Goal: Information Seeking & Learning: Learn about a topic

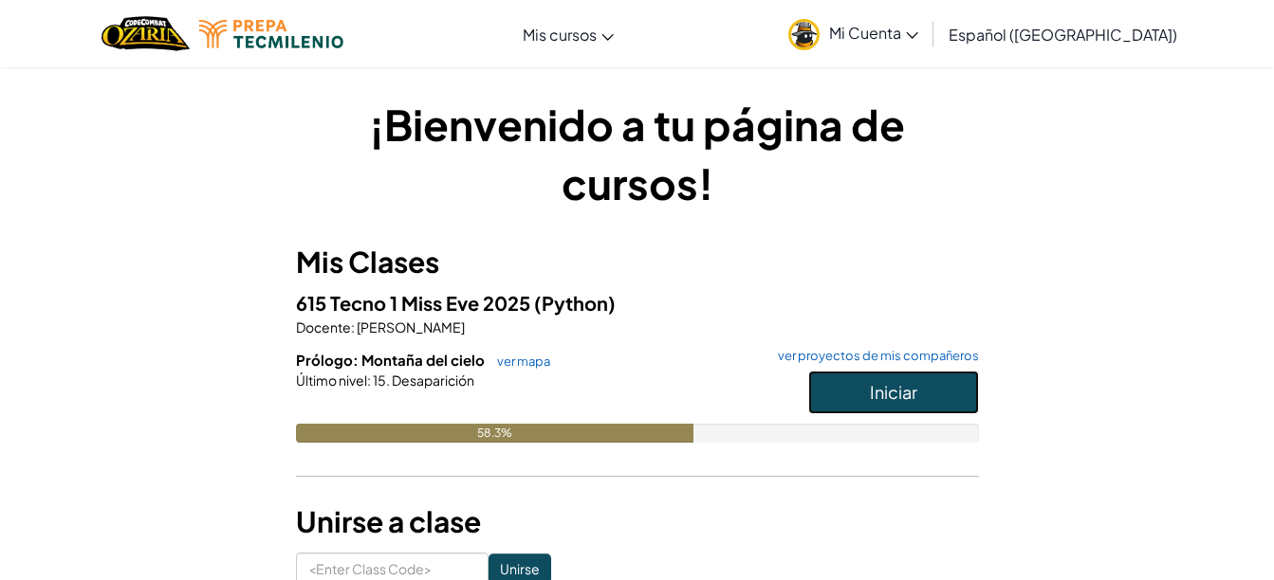
click at [921, 381] on button "Iniciar" at bounding box center [893, 393] width 171 height 44
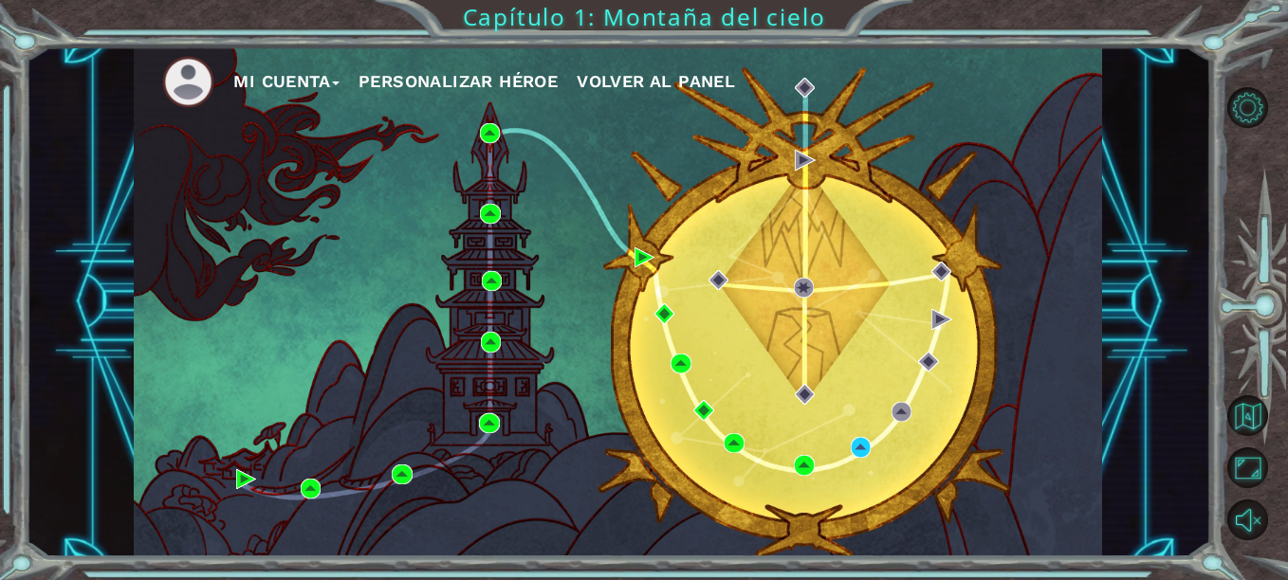
click at [872, 454] on div "Mi Cuenta Personalizar héroe Volver al panel" at bounding box center [618, 301] width 968 height 511
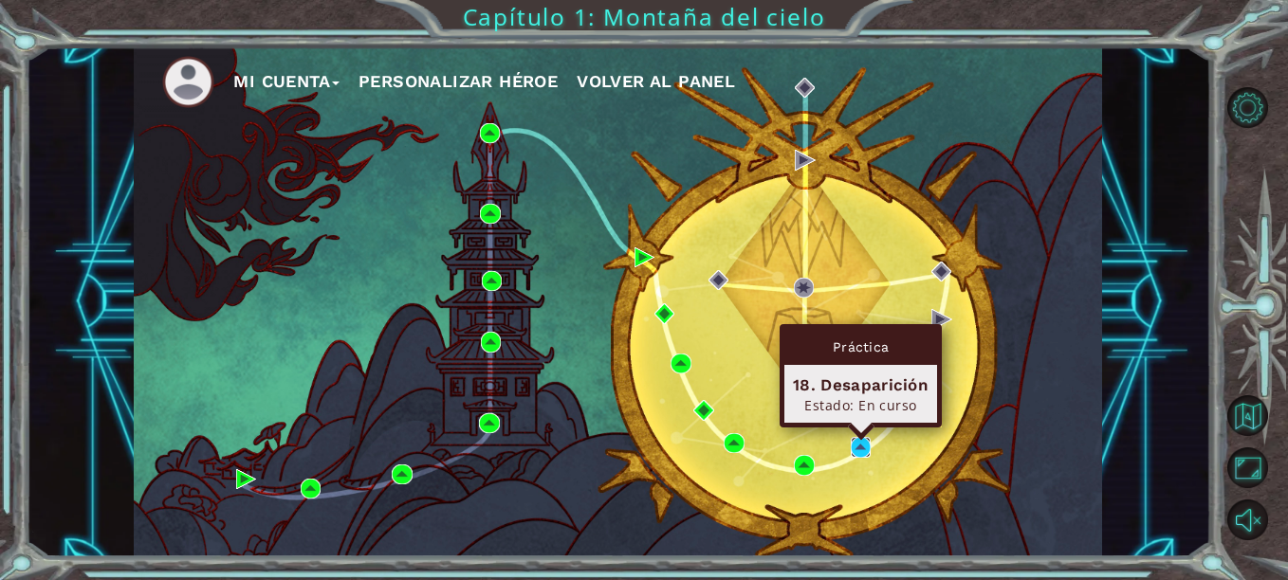
click at [857, 450] on img at bounding box center [861, 447] width 20 height 20
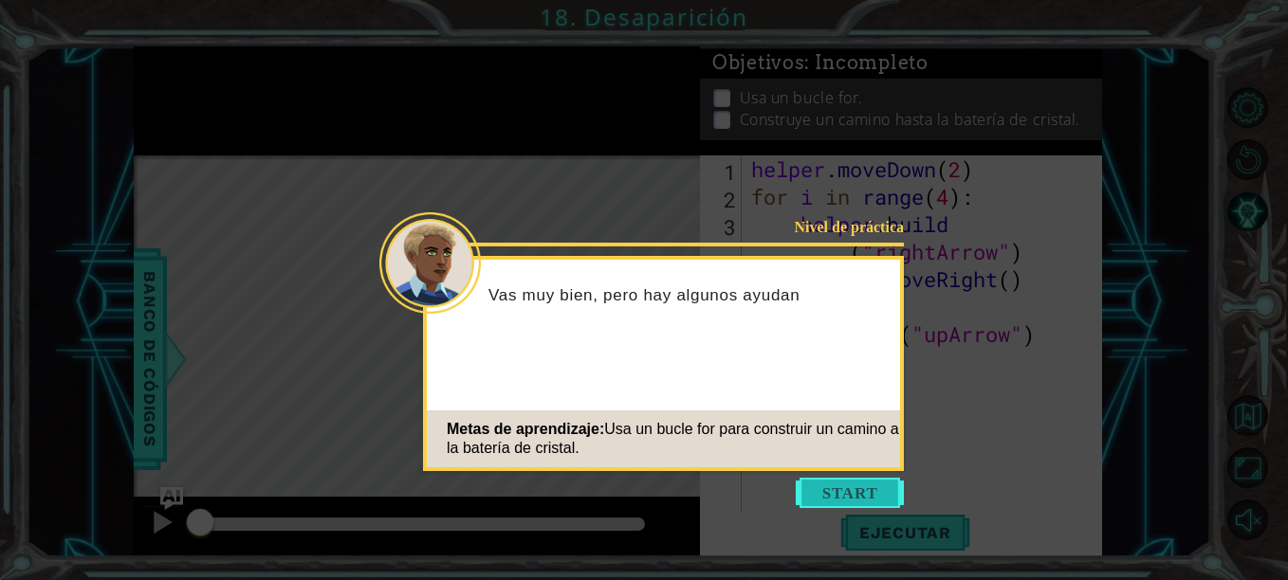
click at [847, 484] on button "Start" at bounding box center [850, 493] width 108 height 30
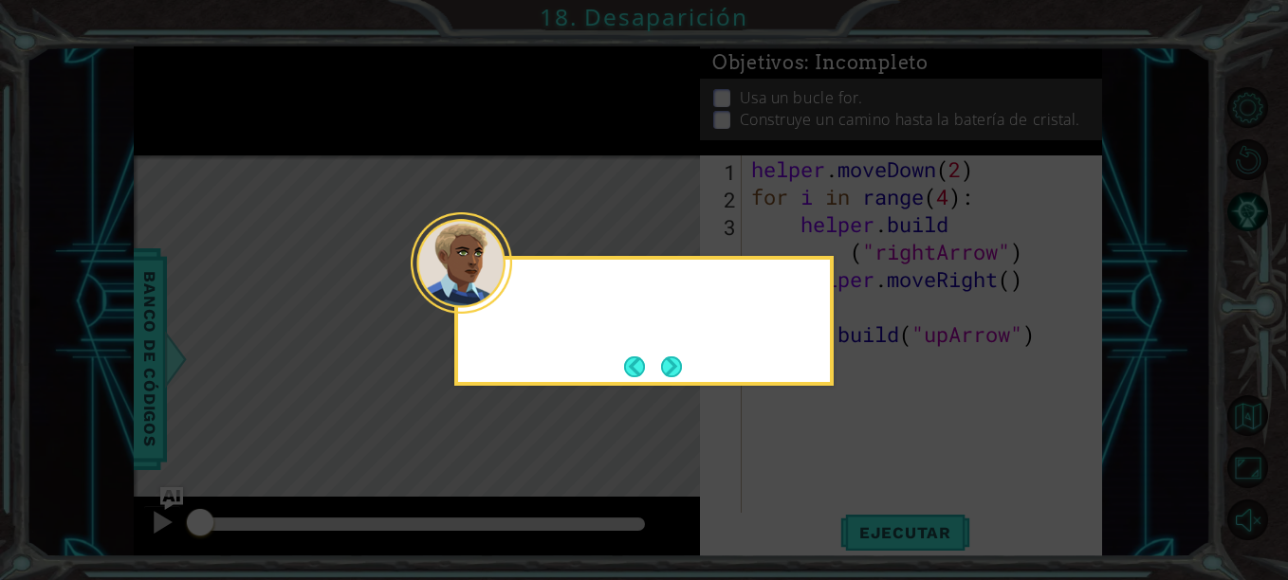
click at [847, 484] on icon at bounding box center [644, 290] width 1288 height 580
drag, startPoint x: 847, startPoint y: 484, endPoint x: 670, endPoint y: 375, distance: 207.4
click at [670, 375] on body "1 ההההההההההההההההההההההההההההההההההההההההההההההההההההההההההההההההההההההההההההה…" at bounding box center [644, 290] width 1288 height 580
click at [670, 375] on button "Next" at bounding box center [671, 367] width 21 height 21
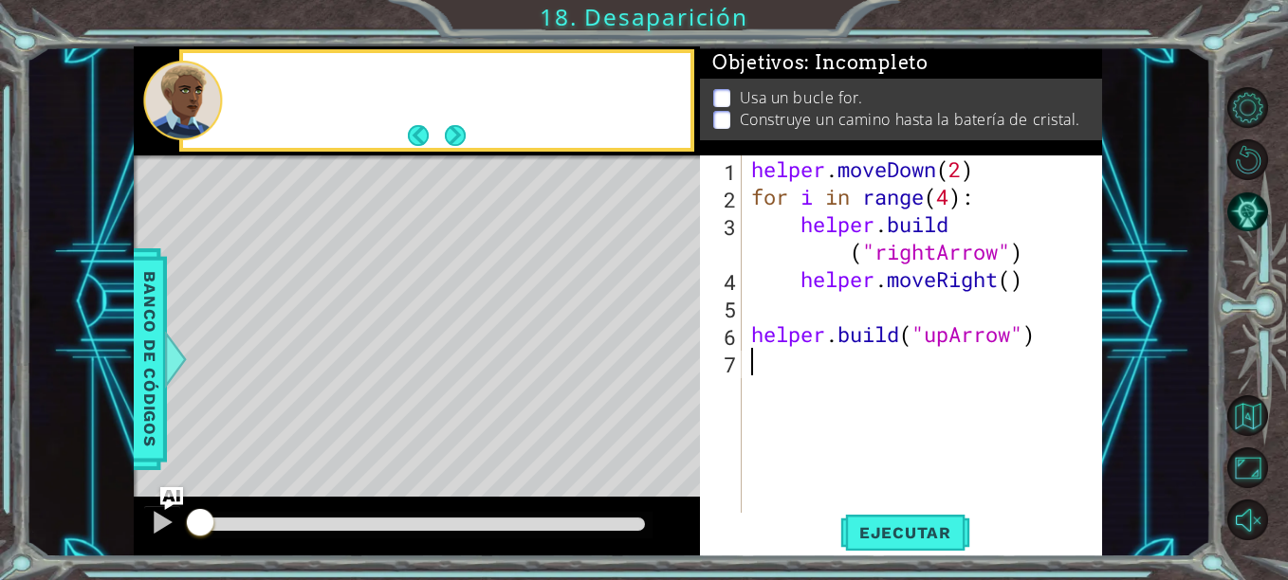
click at [670, 375] on div "Level Map" at bounding box center [572, 435] width 876 height 559
click at [888, 528] on span "Ejecutar" at bounding box center [905, 532] width 130 height 19
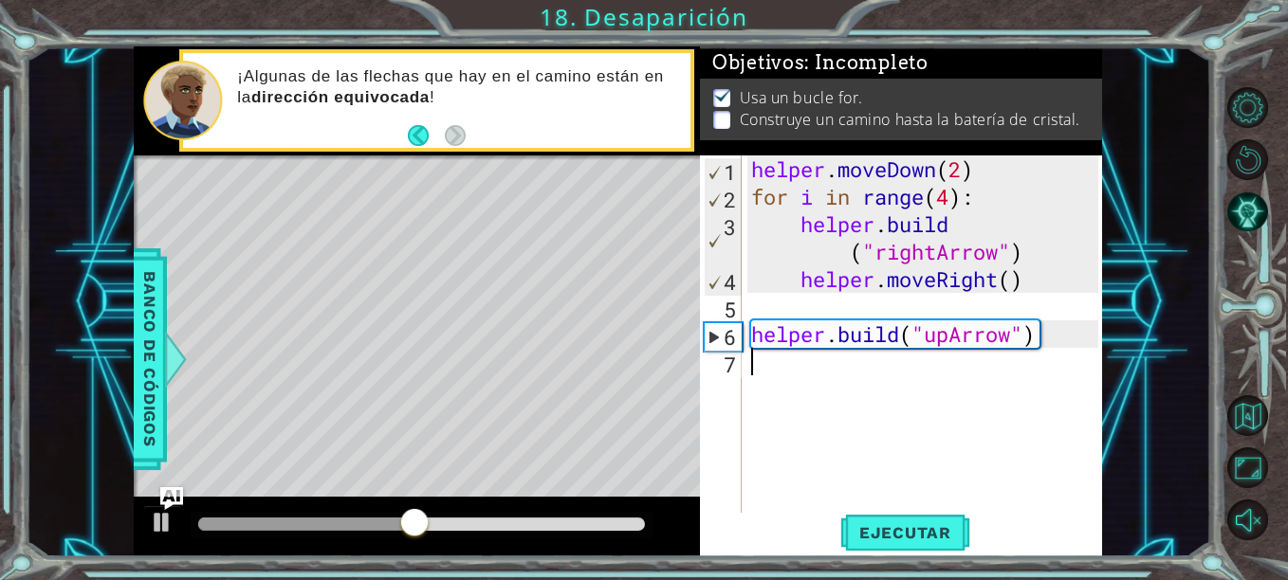
click at [852, 366] on div "helper . moveDown ( 2 ) for i in range ( 4 ) : helper . build ( "rightArrow" ) …" at bounding box center [927, 362] width 360 height 413
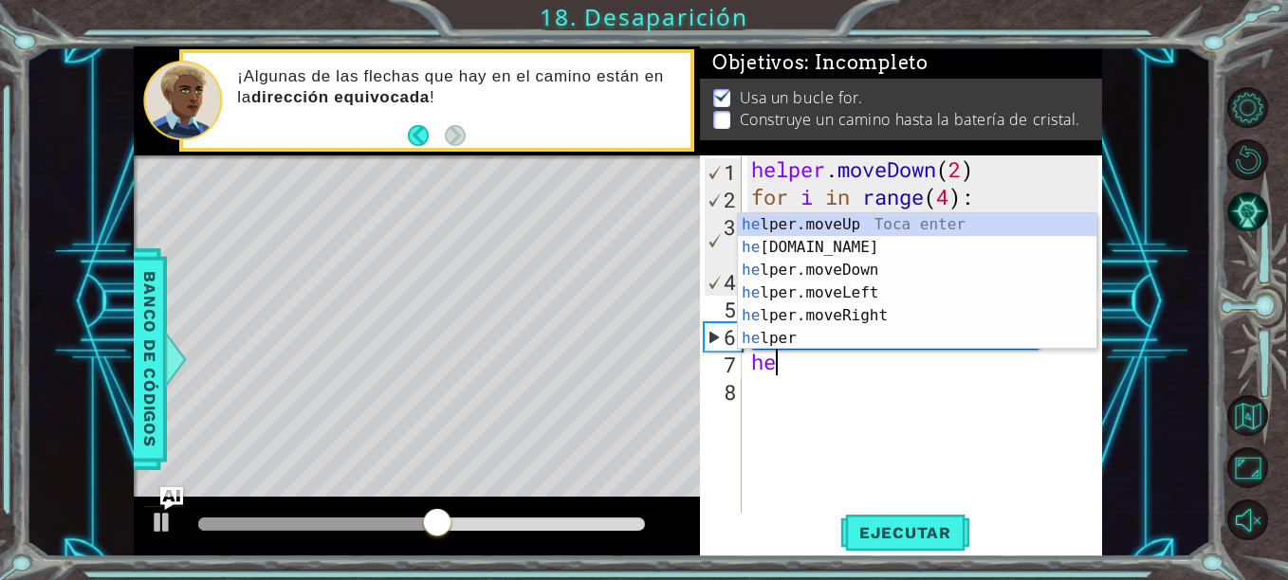
scroll to position [0, 1]
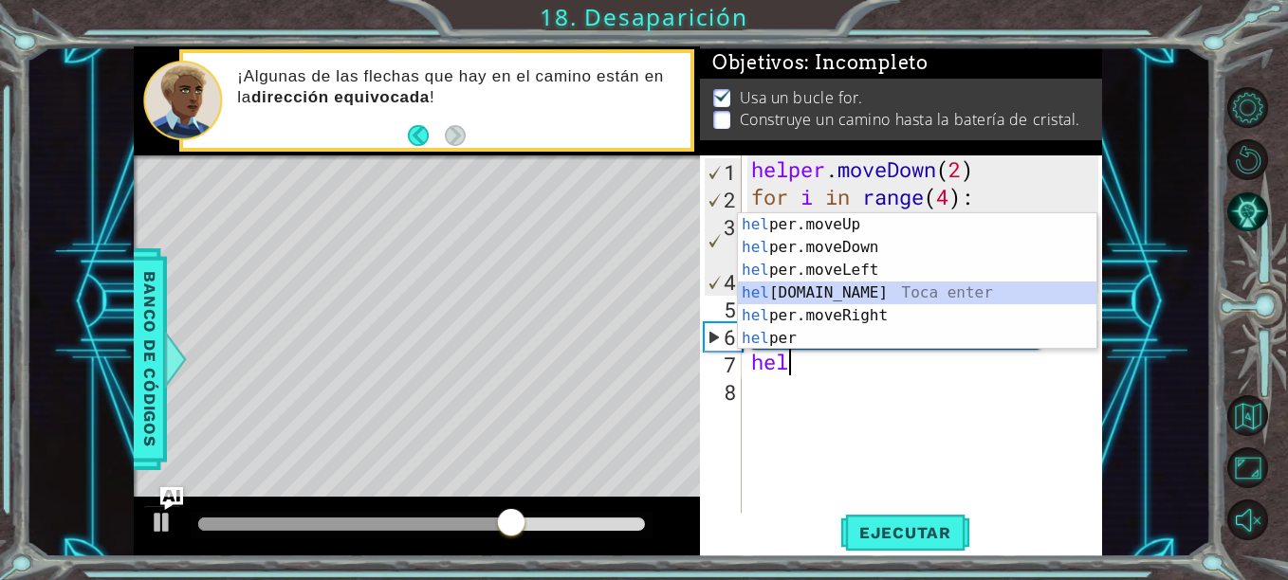
click at [852, 297] on div "hel per.moveUp Toca enter hel per.moveDown Toca enter hel per.moveLeft Toca ent…" at bounding box center [917, 304] width 358 height 182
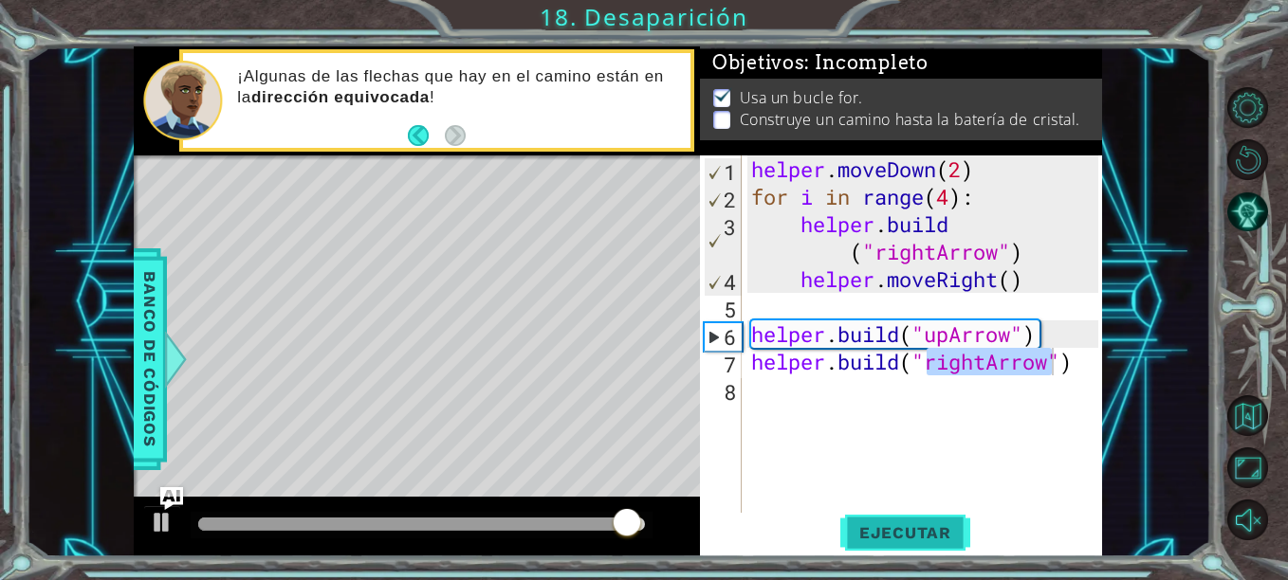
click at [892, 543] on button "Ejecutar" at bounding box center [905, 533] width 130 height 40
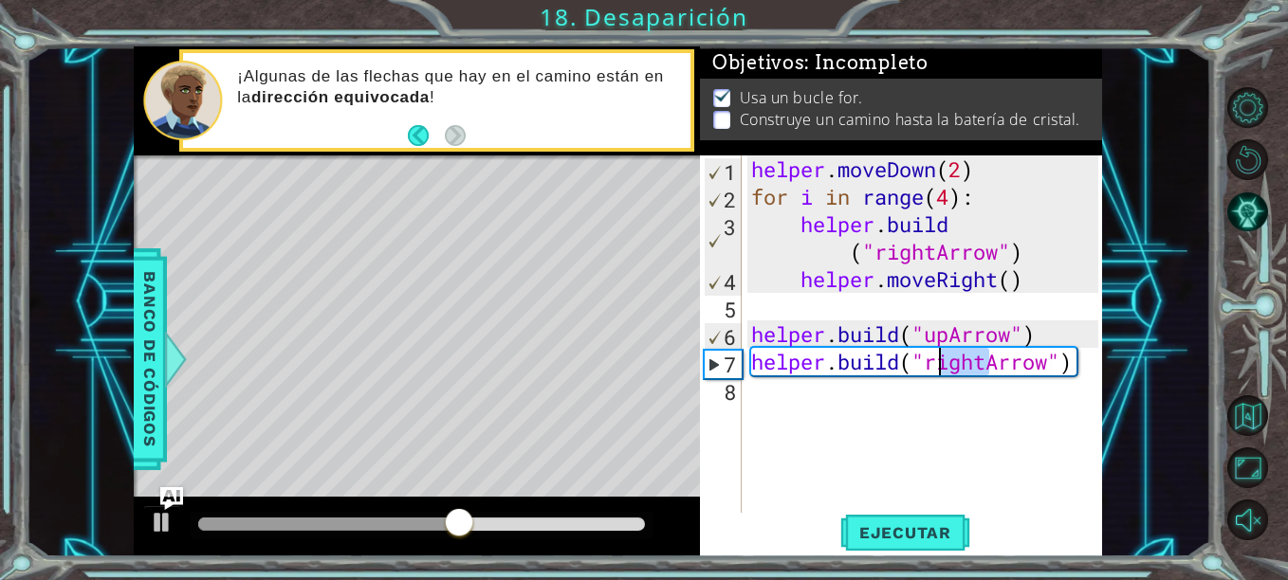
drag, startPoint x: 985, startPoint y: 371, endPoint x: 937, endPoint y: 369, distance: 48.4
click at [937, 369] on div "helper . moveDown ( 2 ) for i in range ( 4 ) : helper . build ( "rightArrow" ) …" at bounding box center [927, 362] width 360 height 413
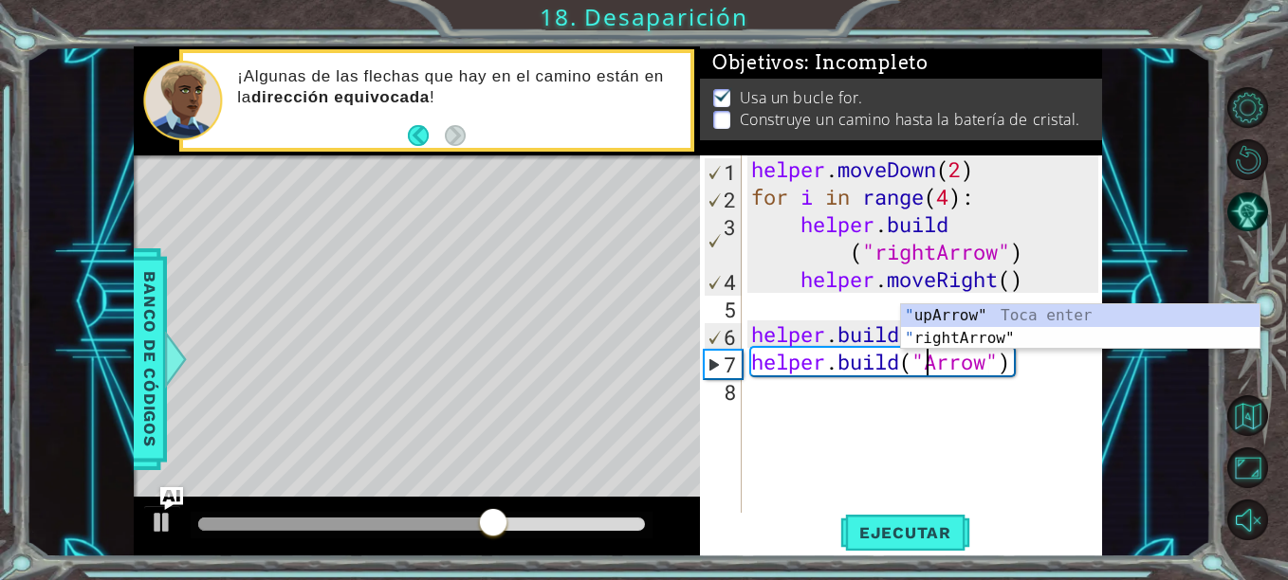
scroll to position [0, 9]
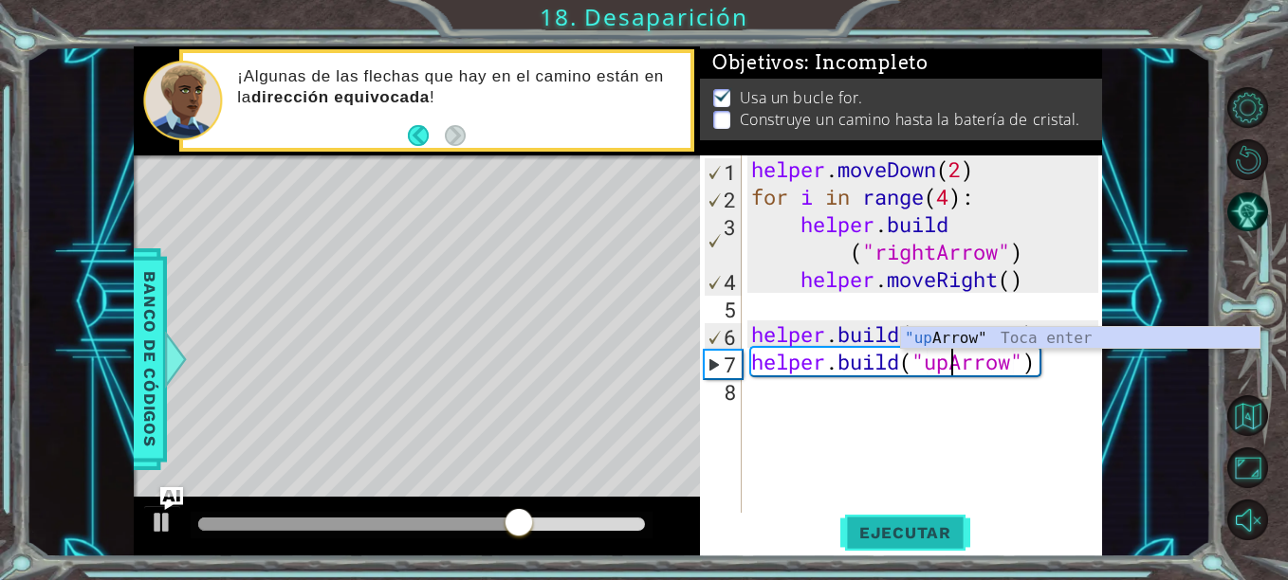
type textarea "[DOMAIN_NAME]("upArrow")"
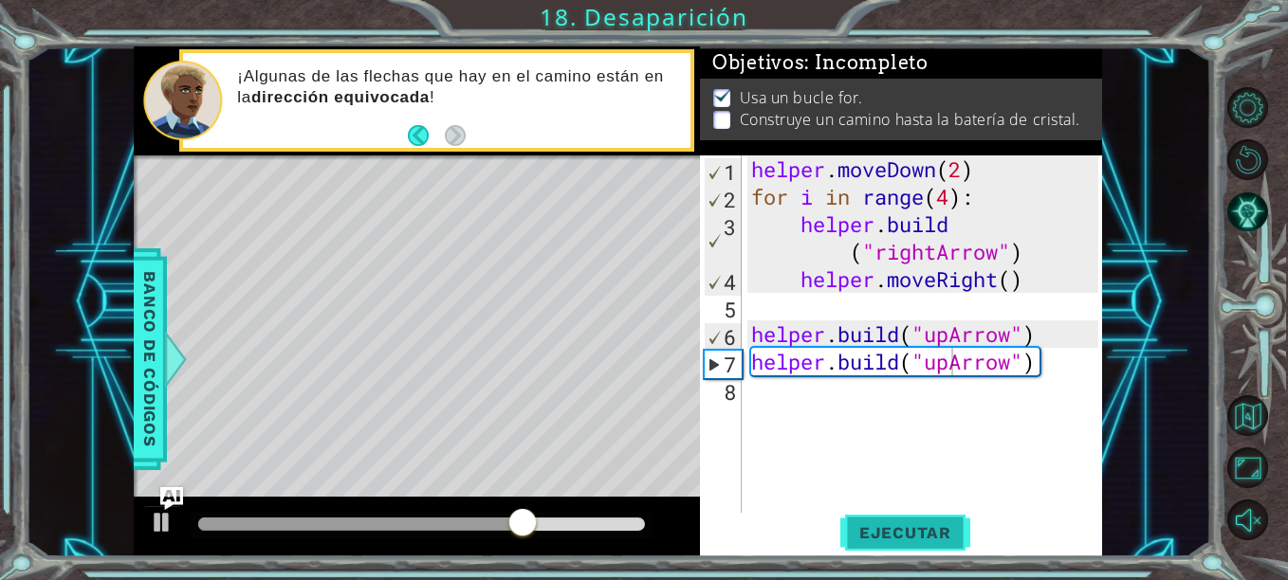
click at [860, 546] on button "Ejecutar" at bounding box center [905, 533] width 130 height 40
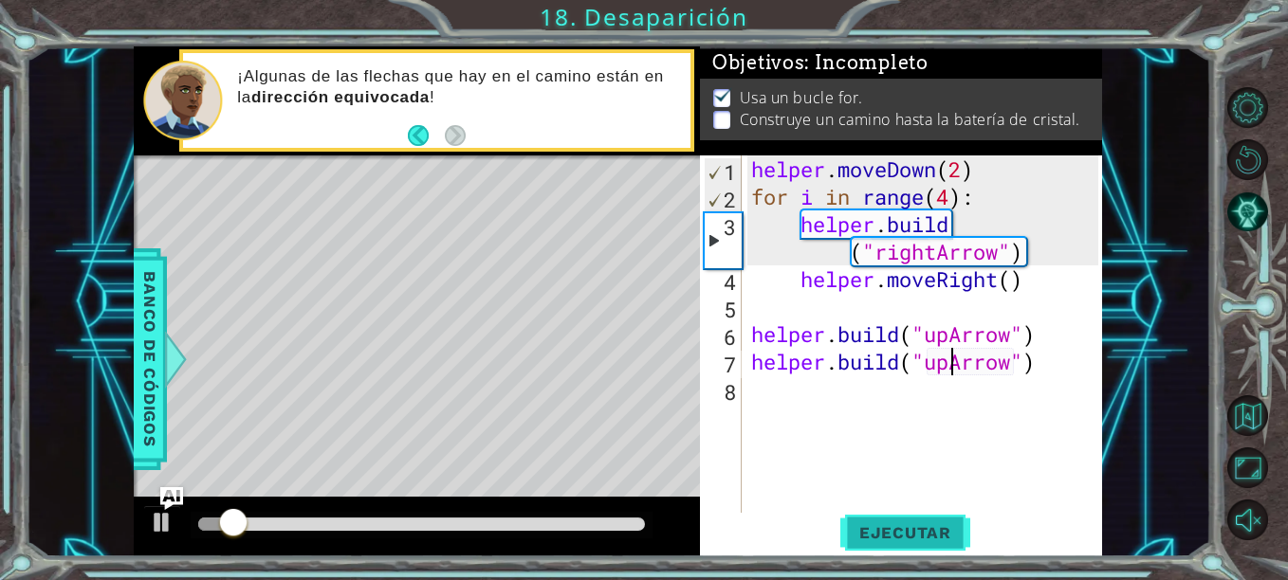
click at [860, 546] on button "Ejecutar" at bounding box center [905, 533] width 130 height 40
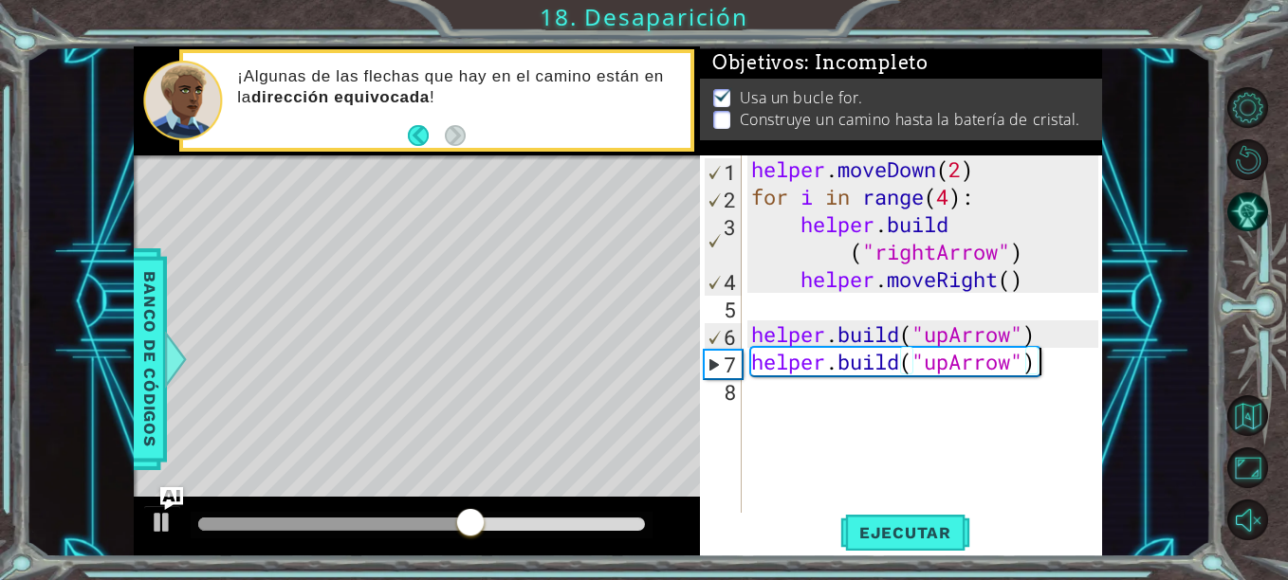
drag, startPoint x: 1056, startPoint y: 358, endPoint x: 1058, endPoint y: 349, distance: 9.7
click at [1058, 349] on div "helper . moveDown ( 2 ) for i in range ( 4 ) : helper . build ( "rightArrow" ) …" at bounding box center [927, 362] width 360 height 413
click at [1058, 336] on div "helper . moveDown ( 2 ) for i in range ( 4 ) : helper . build ( "rightArrow" ) …" at bounding box center [927, 362] width 360 height 413
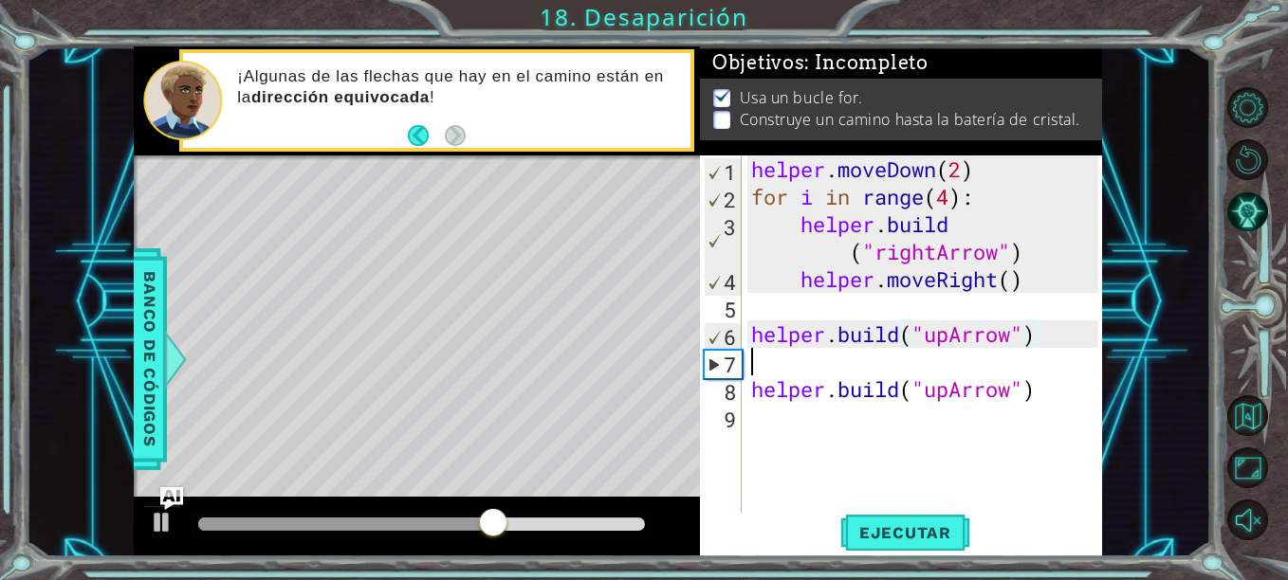
scroll to position [0, 0]
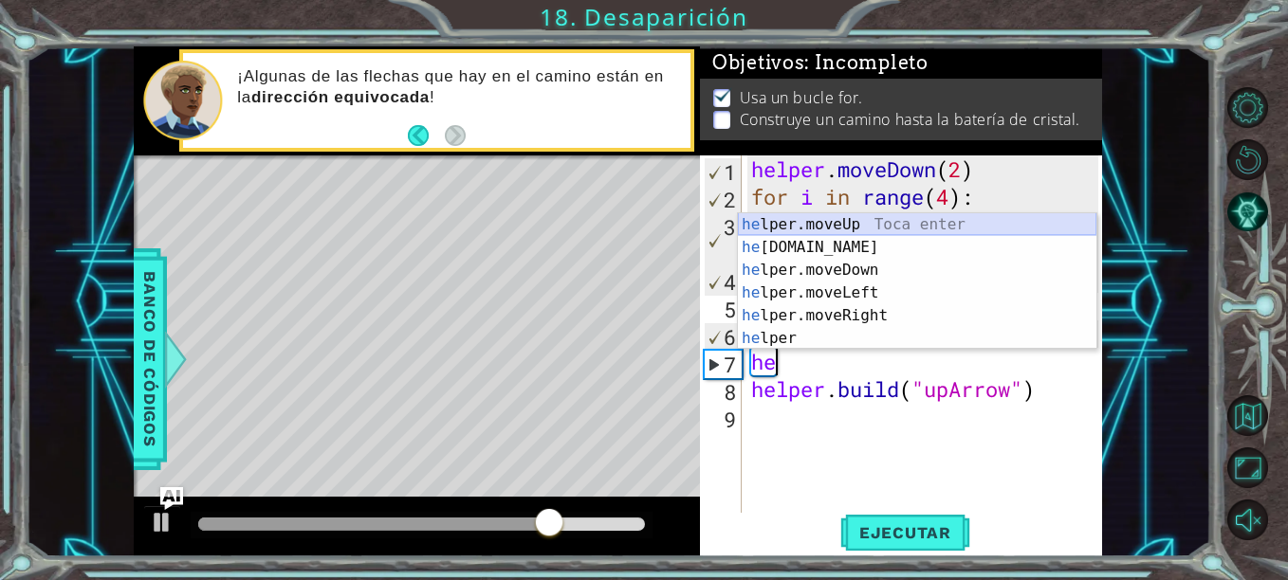
click at [847, 224] on div "he lper.moveUp Toca enter he [DOMAIN_NAME] Toca enter he lper.moveDown Toca ent…" at bounding box center [917, 304] width 358 height 182
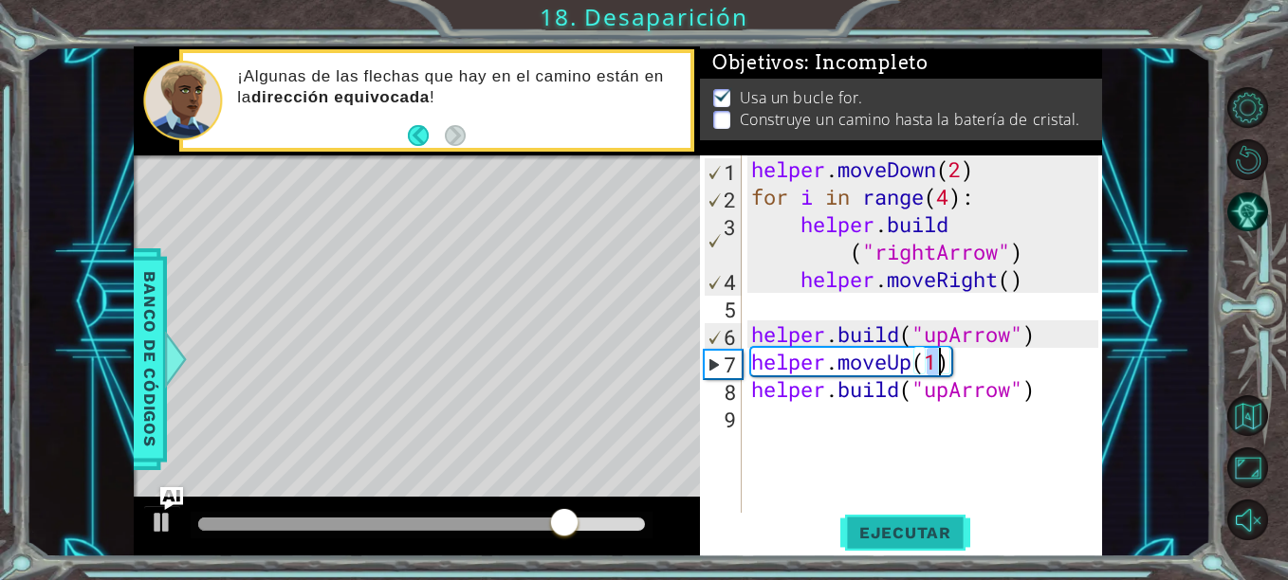
type textarea "helper.moveUp(1)"
click at [928, 534] on span "Ejecutar" at bounding box center [905, 532] width 130 height 19
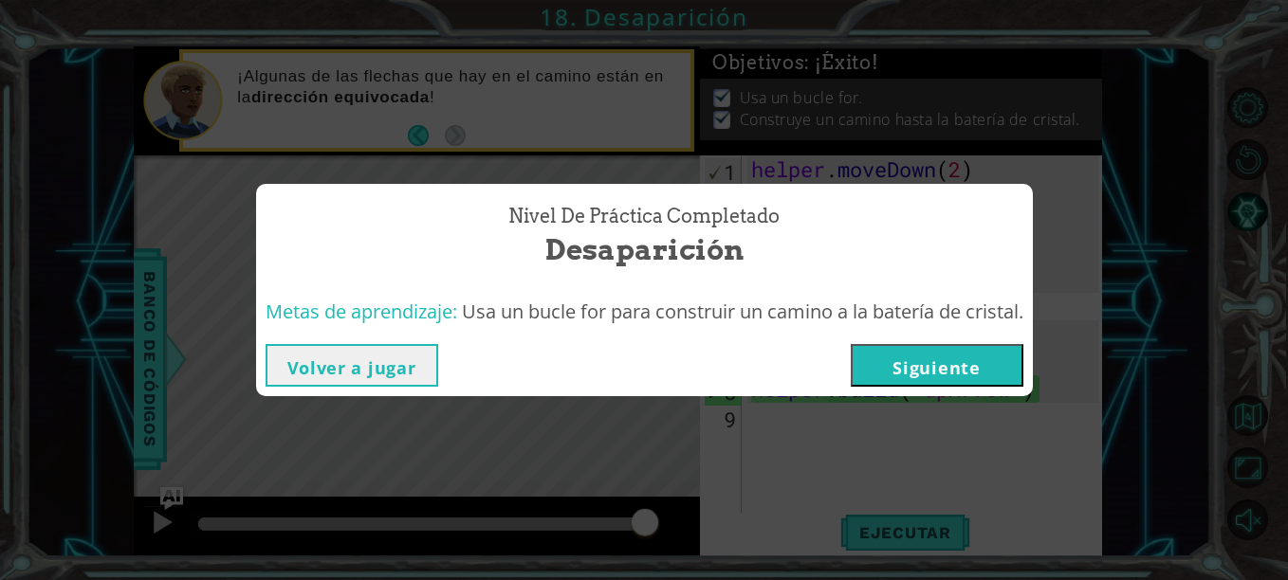
click at [962, 356] on button "Siguiente" at bounding box center [937, 365] width 173 height 43
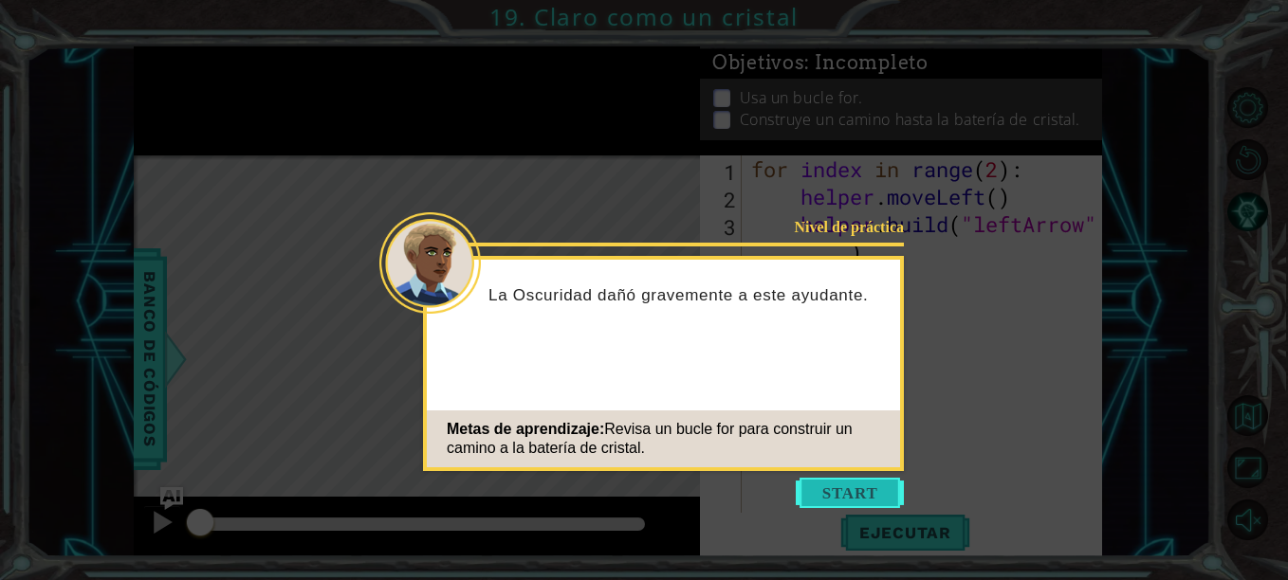
click at [829, 489] on button "Start" at bounding box center [850, 493] width 108 height 30
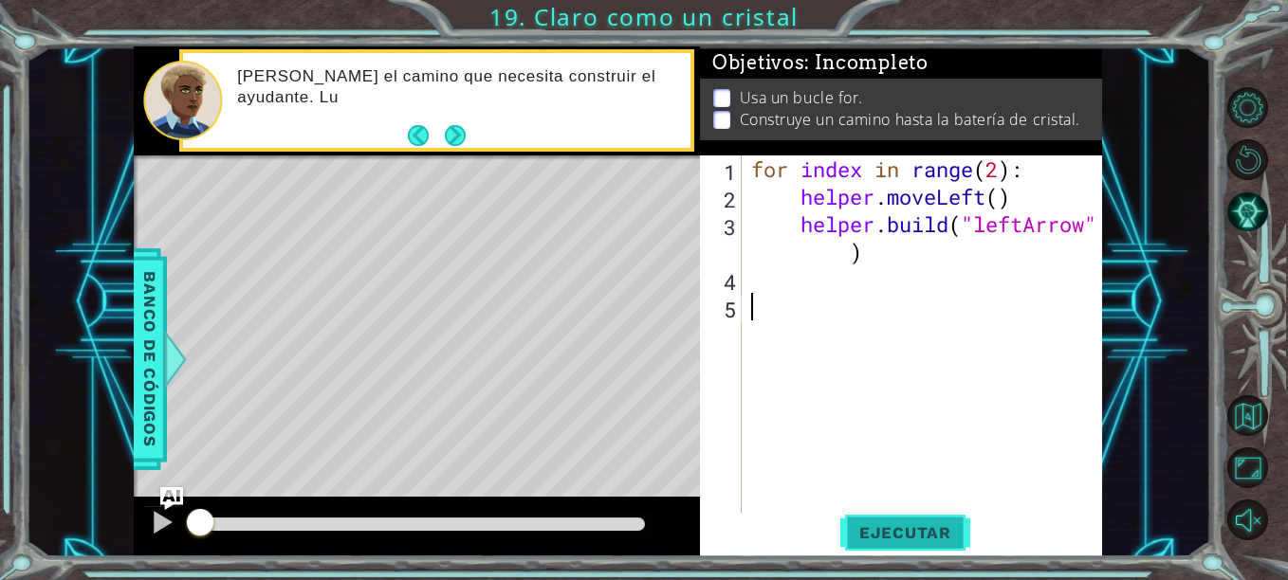
click at [902, 536] on span "Ejecutar" at bounding box center [905, 532] width 130 height 19
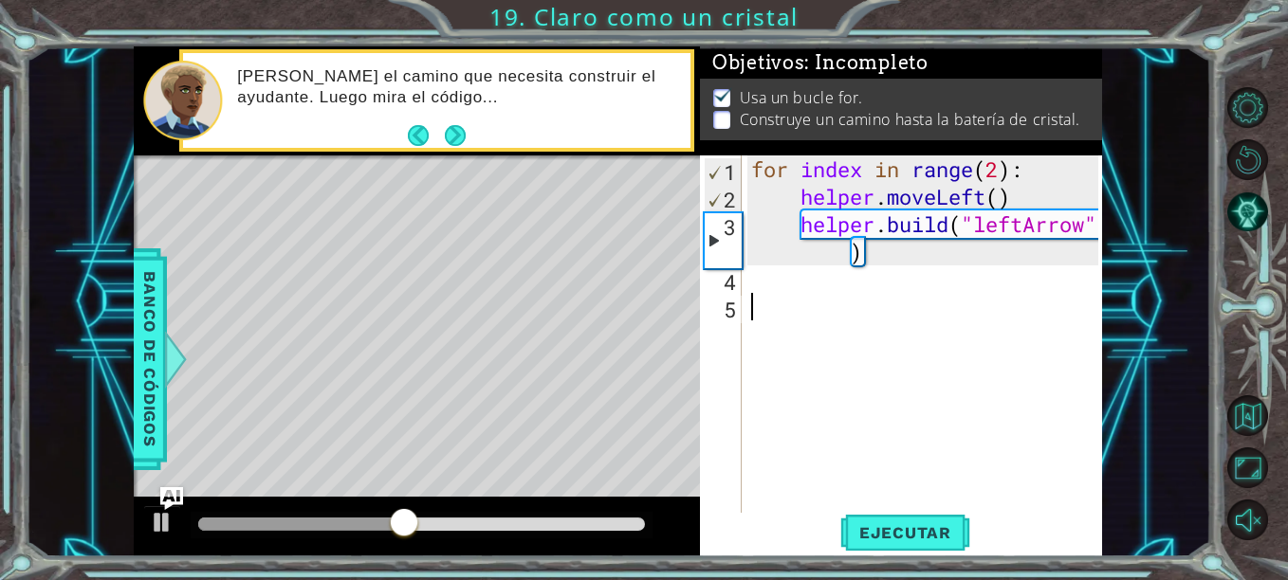
click at [813, 299] on div "for index in range ( 2 ) : helper . moveLeft ( ) helper . build ( "leftArrow" )" at bounding box center [927, 362] width 360 height 413
click at [795, 272] on div "for index in range ( 2 ) : helper . moveLeft ( ) helper . build ( "leftArrow" )" at bounding box center [927, 362] width 360 height 413
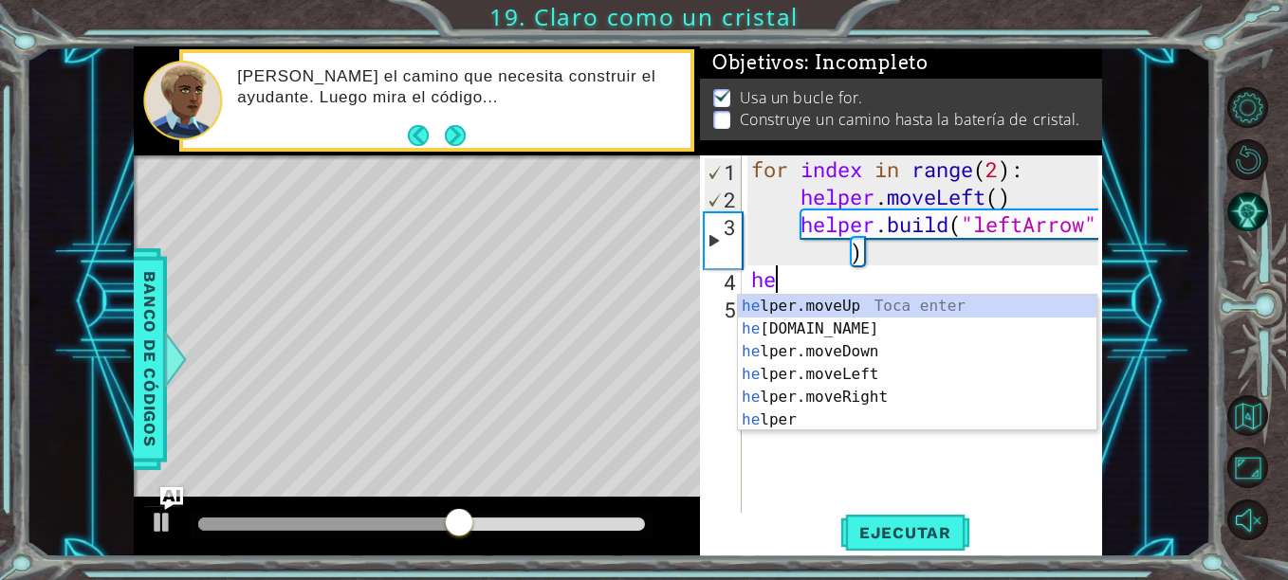
scroll to position [0, 1]
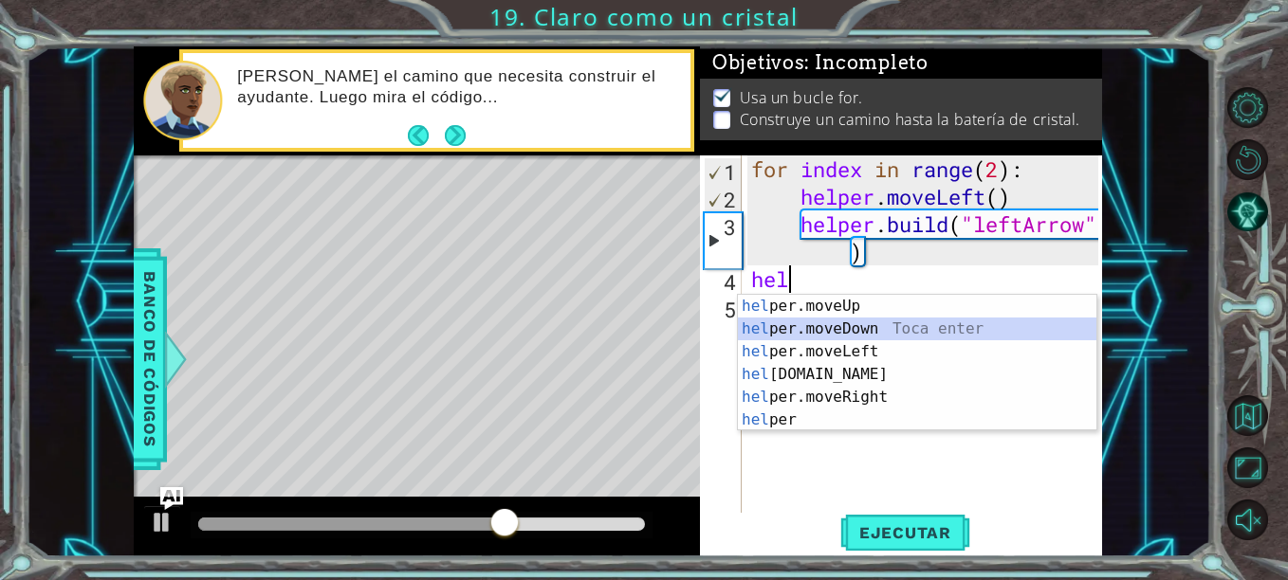
click at [852, 340] on div "hel per.moveUp Toca enter hel per.moveDown Toca enter hel per.moveLeft Toca ent…" at bounding box center [917, 386] width 358 height 182
type textarea "helper.moveDown(1)"
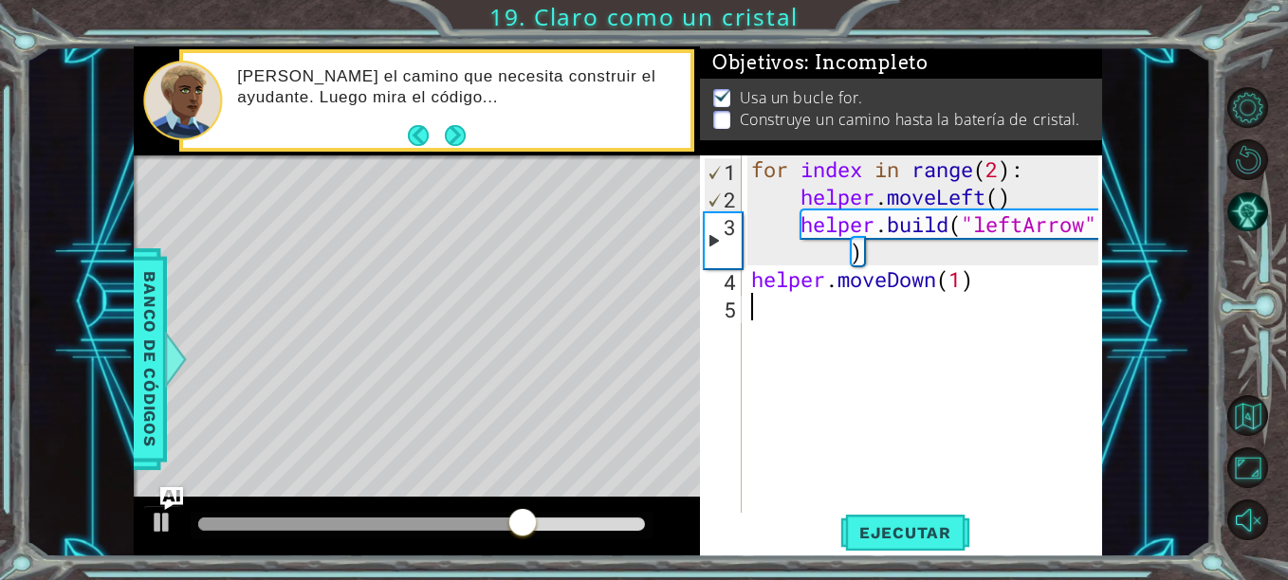
click at [818, 305] on div "for index in range ( 2 ) : helper . moveLeft ( ) helper . build ( "leftArrow" )…" at bounding box center [927, 362] width 360 height 413
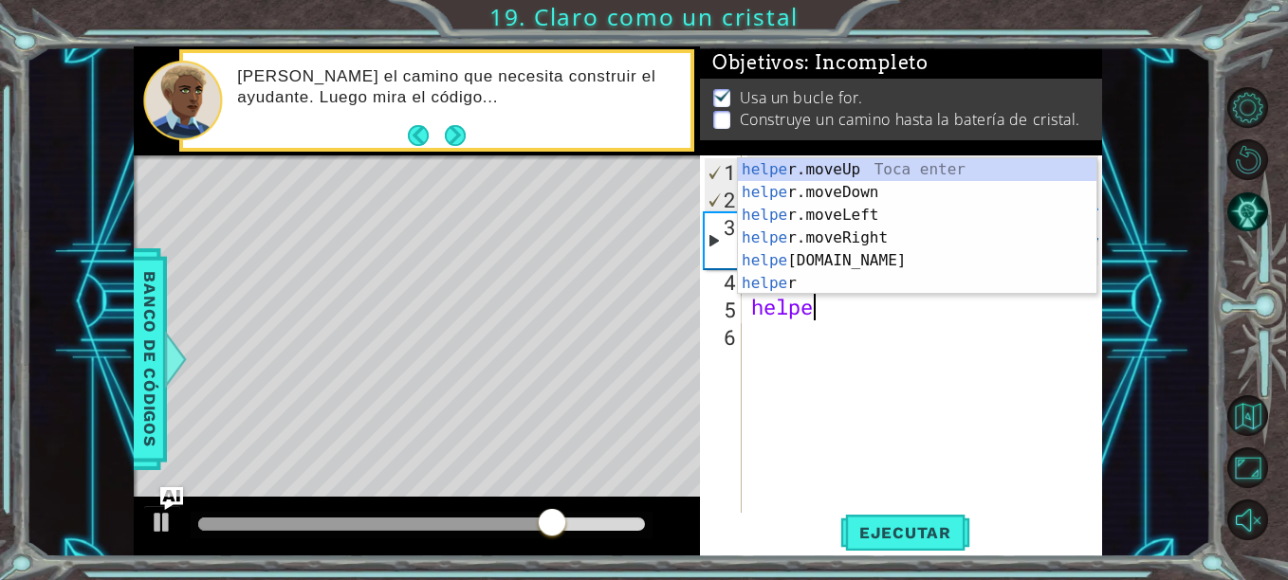
scroll to position [0, 3]
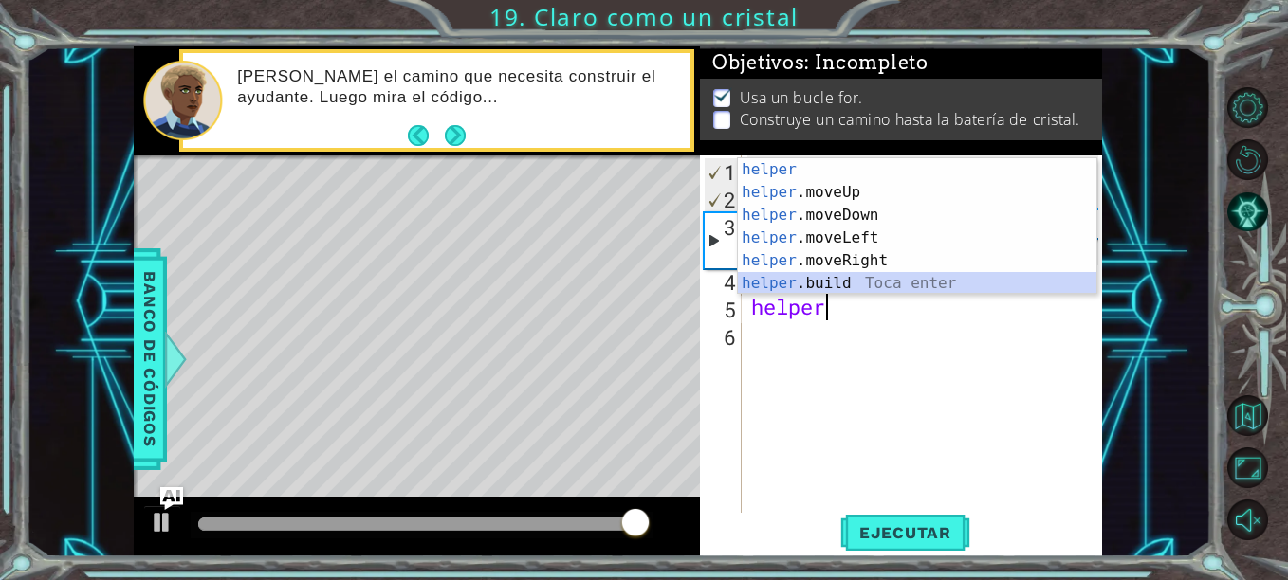
click at [871, 273] on div "helper Toca enter helper .moveUp Toca enter helper .moveDown Toca enter helper …" at bounding box center [917, 249] width 358 height 182
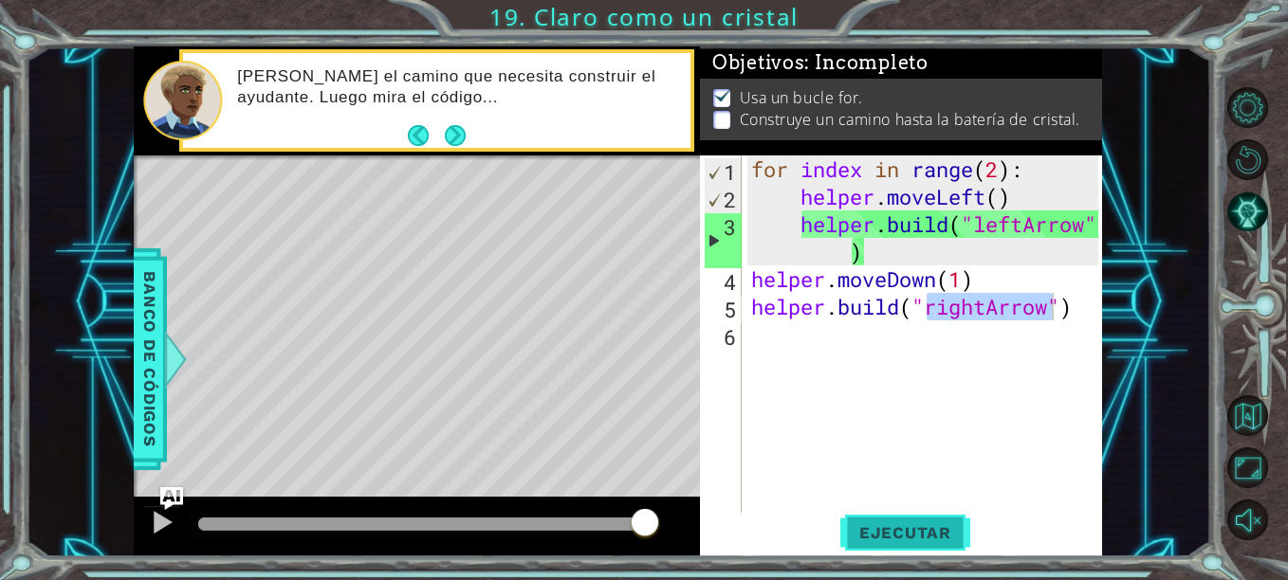
click at [917, 517] on button "Ejecutar" at bounding box center [905, 533] width 130 height 40
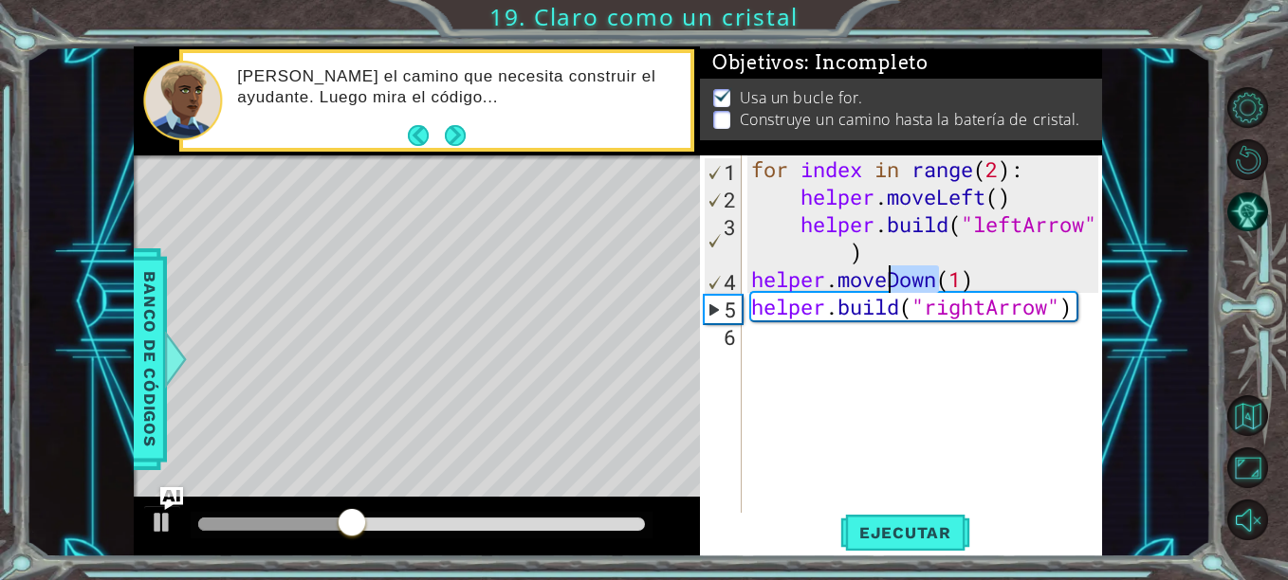
drag, startPoint x: 938, startPoint y: 285, endPoint x: 885, endPoint y: 289, distance: 53.2
click at [885, 289] on div "for index in range ( 2 ) : helper . moveLeft ( ) helper . build ( "leftArrow" )…" at bounding box center [927, 362] width 360 height 413
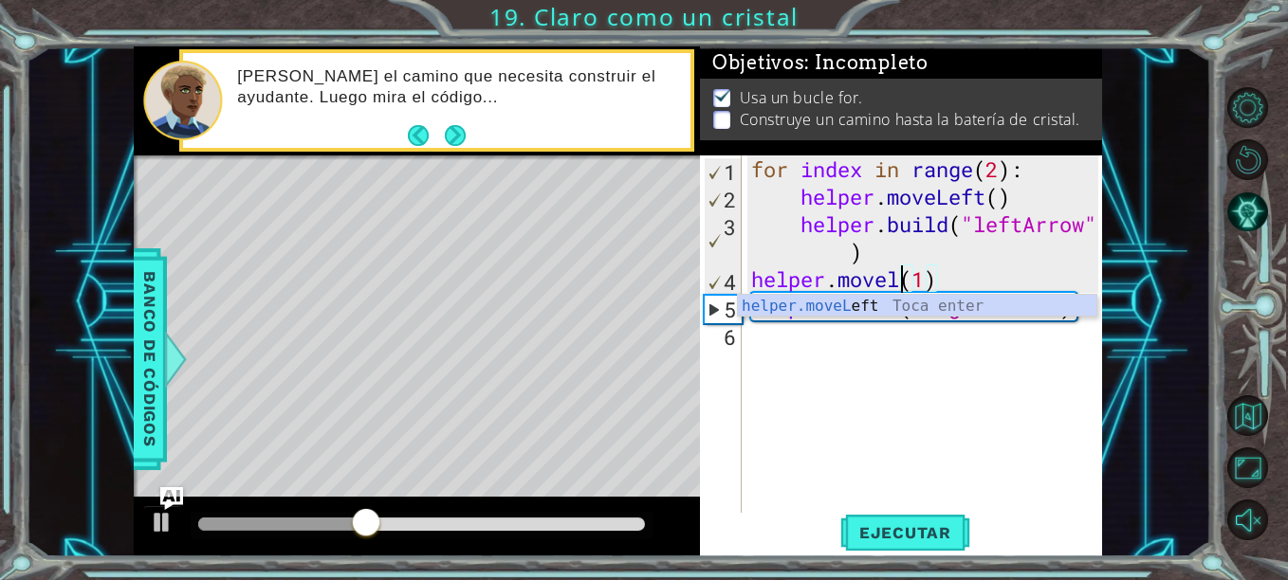
scroll to position [0, 8]
click at [878, 299] on div "helper.moveL eft Toca enter" at bounding box center [917, 329] width 358 height 68
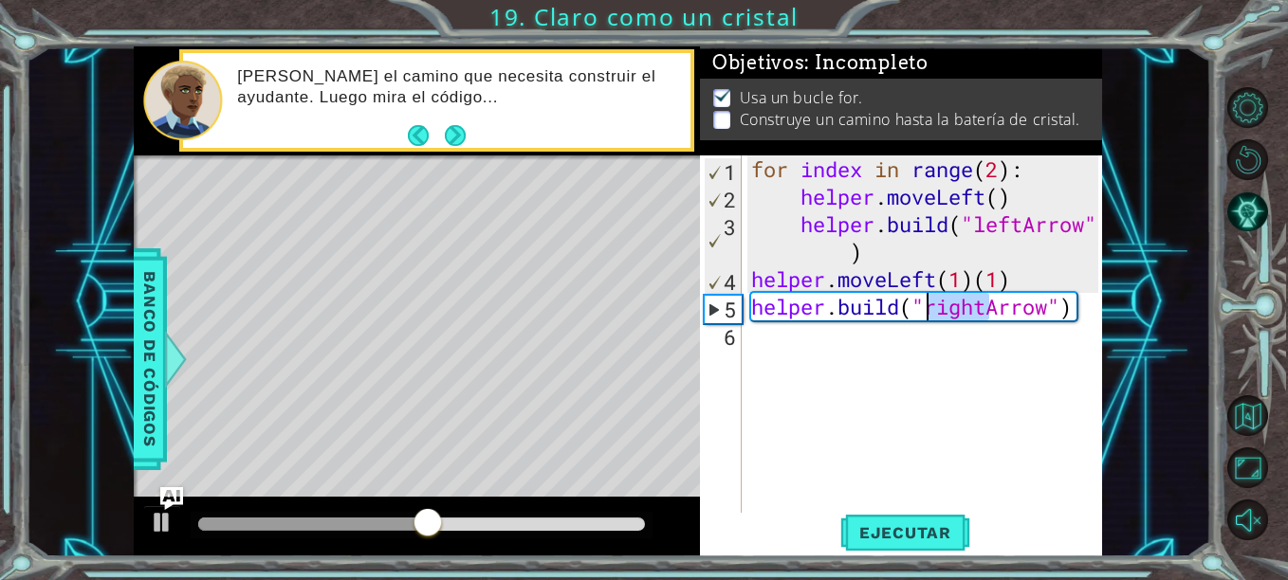
drag, startPoint x: 986, startPoint y: 320, endPoint x: 927, endPoint y: 317, distance: 58.9
click at [927, 317] on div "for index in range ( 2 ) : helper . moveLeft ( ) helper . build ( "leftArrow" )…" at bounding box center [927, 362] width 360 height 413
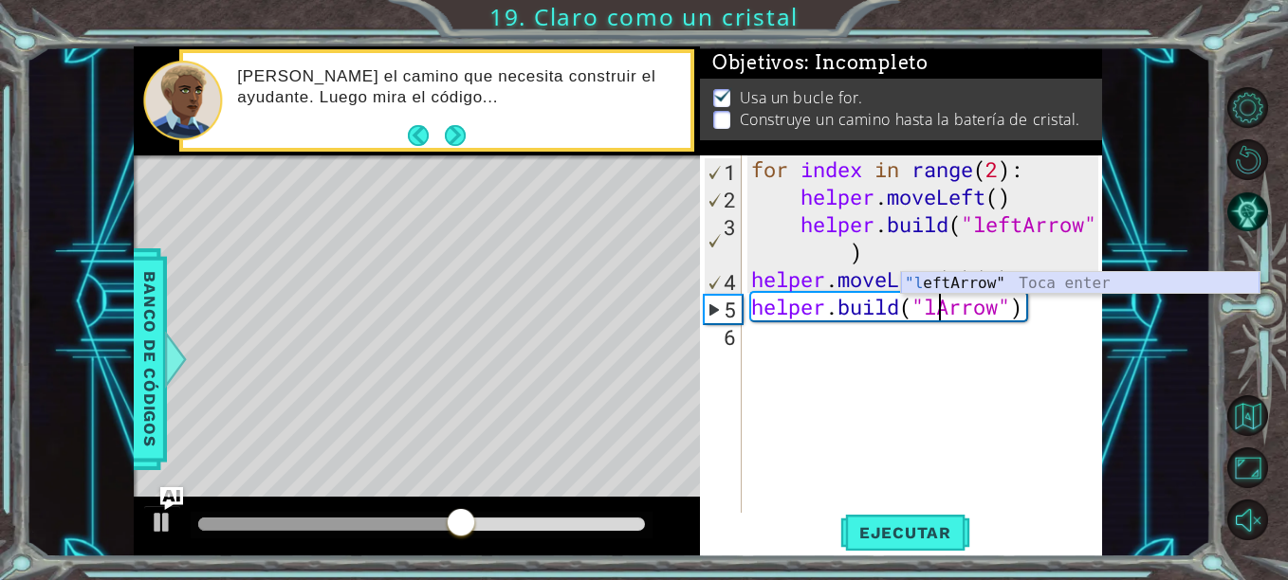
click at [944, 277] on div ""l eftArrow" Toca enter" at bounding box center [1080, 306] width 358 height 68
type textarea "[DOMAIN_NAME]("leftArrow")"
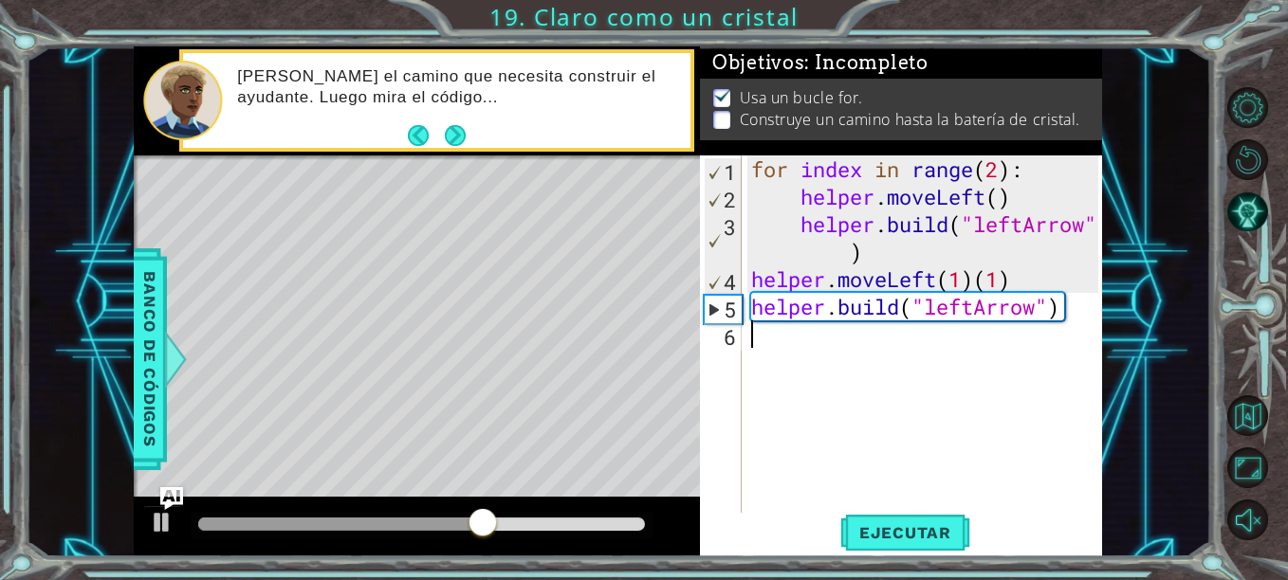
click at [865, 354] on div "for index in range ( 2 ) : helper . moveLeft ( ) helper . build ( "leftArrow" )…" at bounding box center [927, 362] width 360 height 413
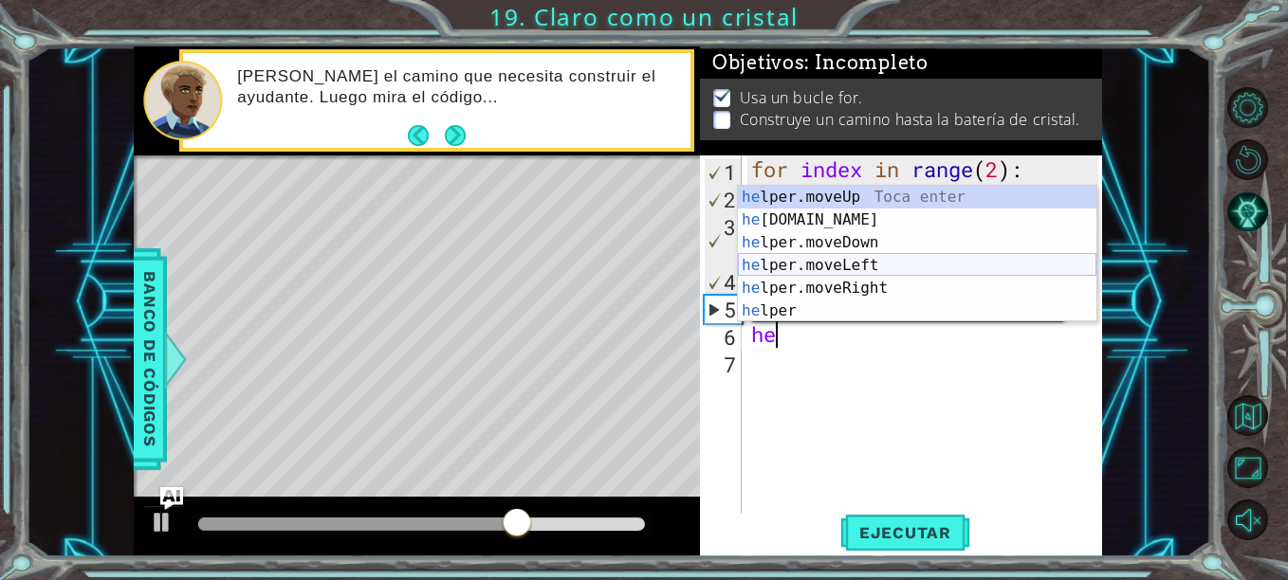
click at [849, 269] on div "he lper.moveUp Toca enter he [DOMAIN_NAME] Toca enter he lper.moveDown Toca ent…" at bounding box center [917, 277] width 358 height 182
type textarea "helper.moveLeft(1)"
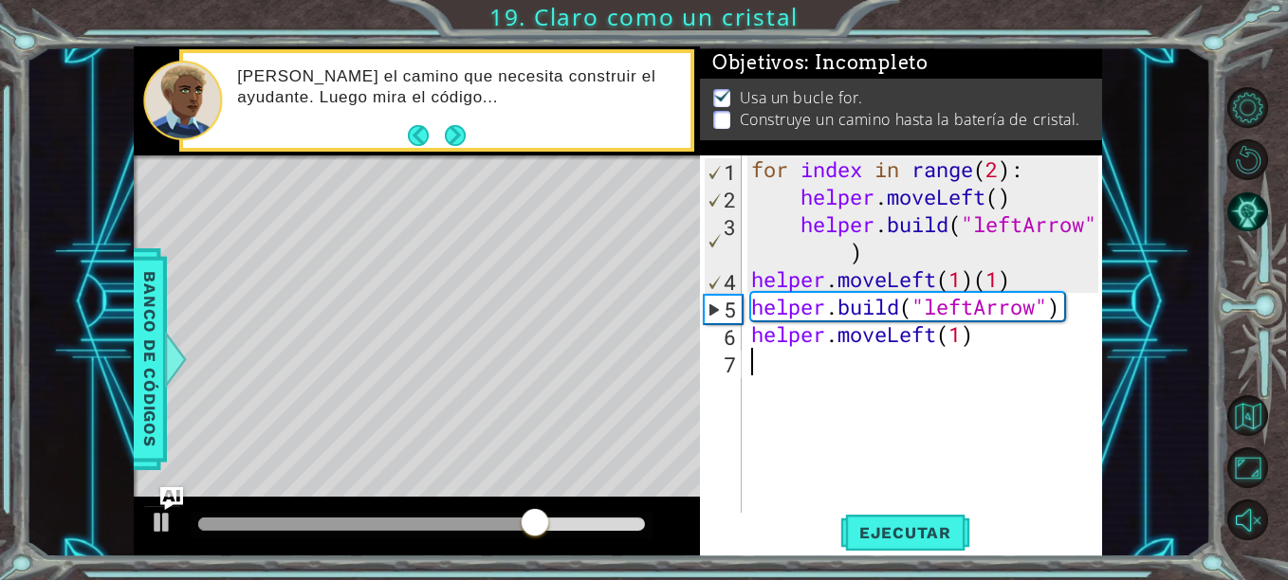
click at [787, 371] on div "for index in range ( 2 ) : helper . moveLeft ( ) helper . build ( "leftArrow" )…" at bounding box center [927, 362] width 360 height 413
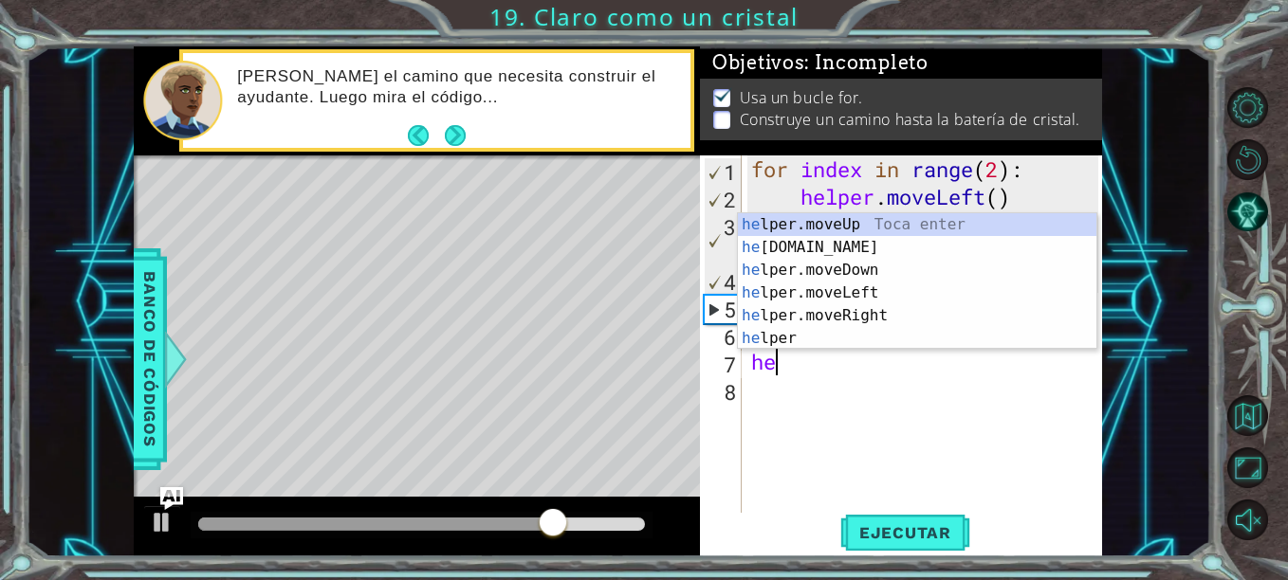
scroll to position [0, 1]
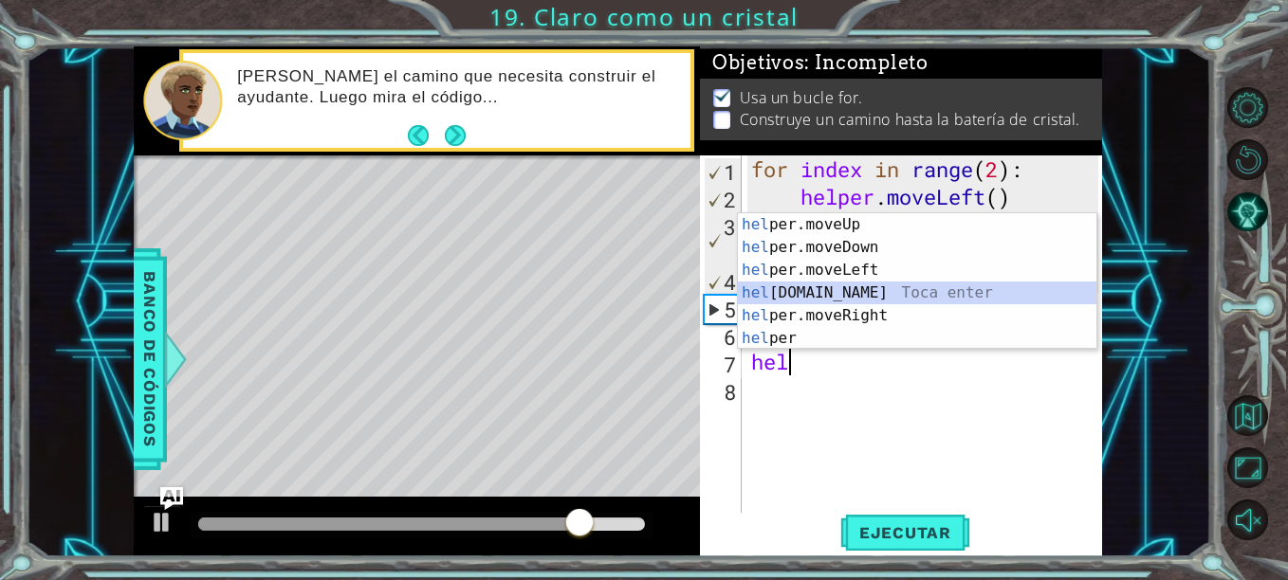
click at [836, 289] on div "hel per.moveUp Toca enter hel per.moveDown Toca enter hel per.moveLeft Toca ent…" at bounding box center [917, 304] width 358 height 182
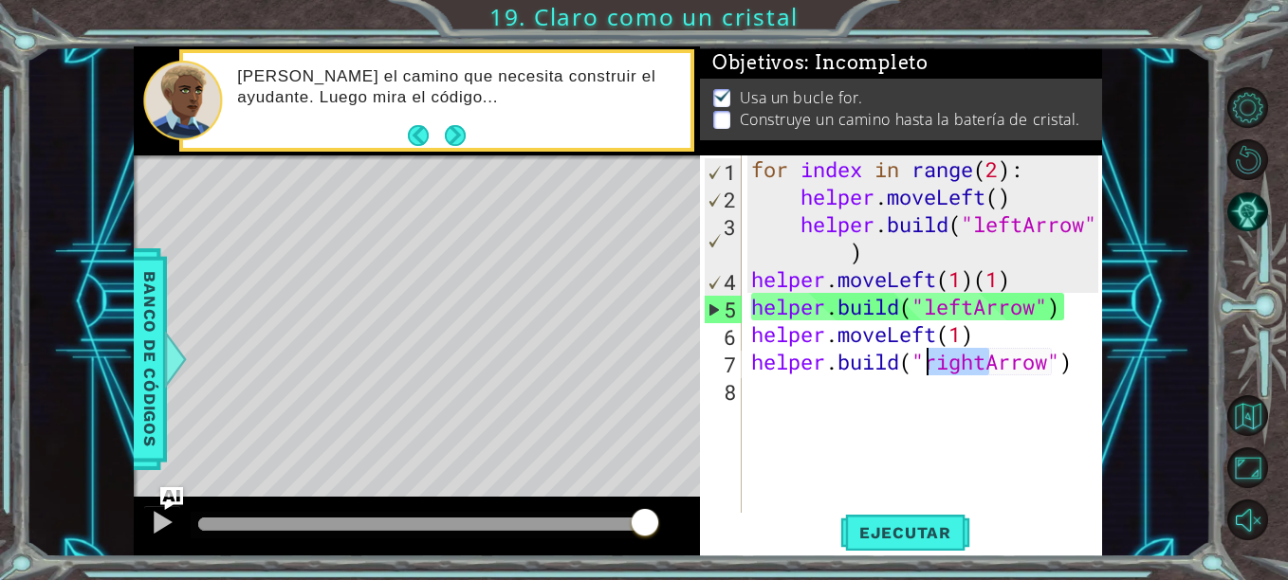
drag, startPoint x: 988, startPoint y: 361, endPoint x: 930, endPoint y: 365, distance: 58.0
click at [930, 365] on div "for index in range ( 2 ) : helper . moveLeft ( ) helper . build ( "leftArrow" )…" at bounding box center [927, 362] width 360 height 413
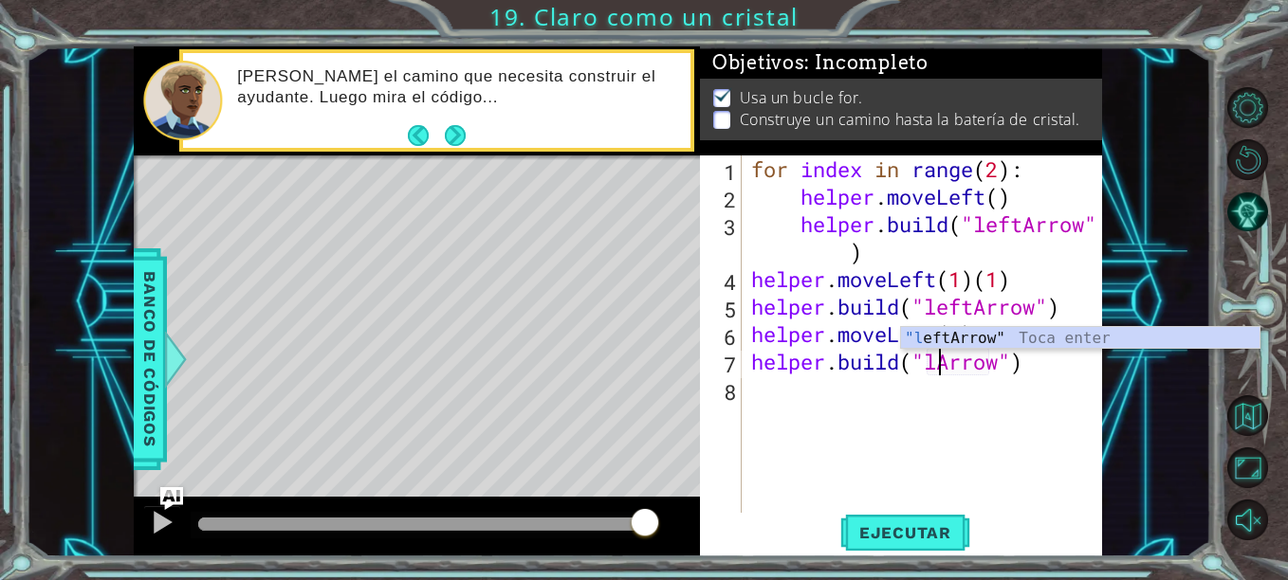
scroll to position [0, 9]
click at [955, 340] on div ""le ftArrow" Toca enter" at bounding box center [1080, 361] width 358 height 68
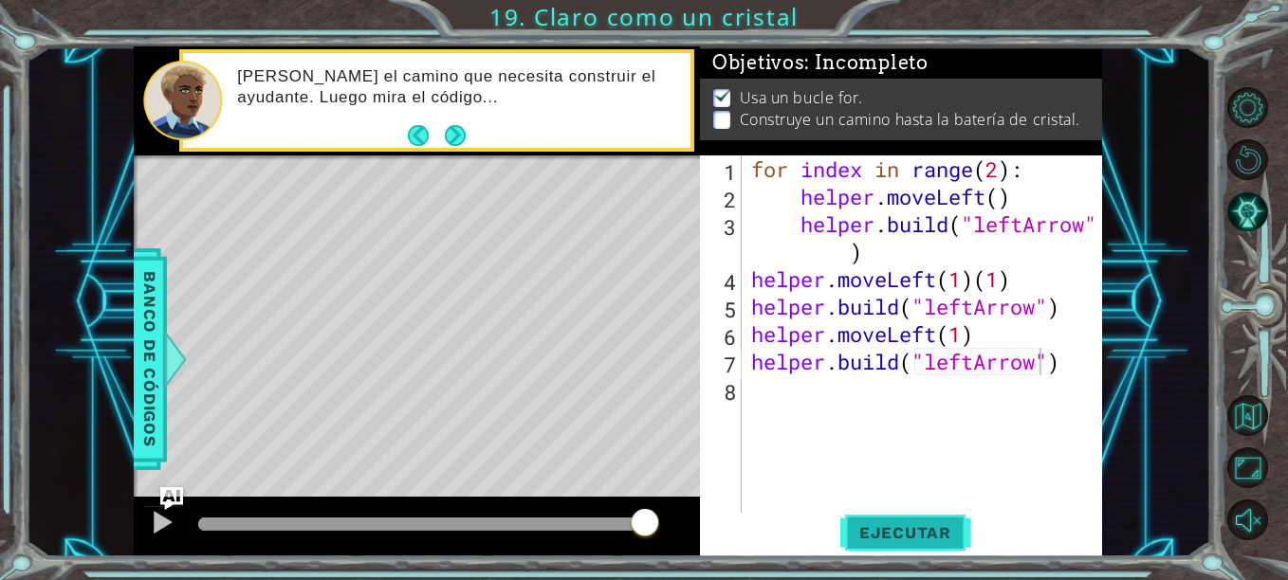
click at [940, 532] on span "Ejecutar" at bounding box center [905, 532] width 130 height 19
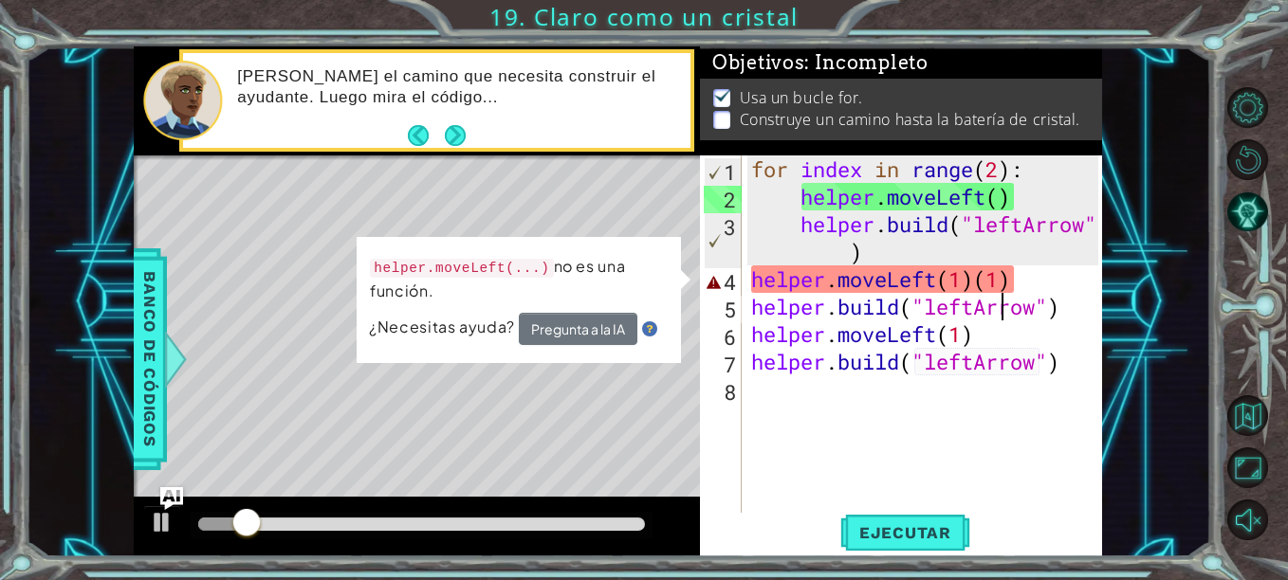
click at [1007, 295] on div "for index in range ( 2 ) : helper . moveLeft ( ) helper . build ( "leftArrow" )…" at bounding box center [927, 362] width 360 height 413
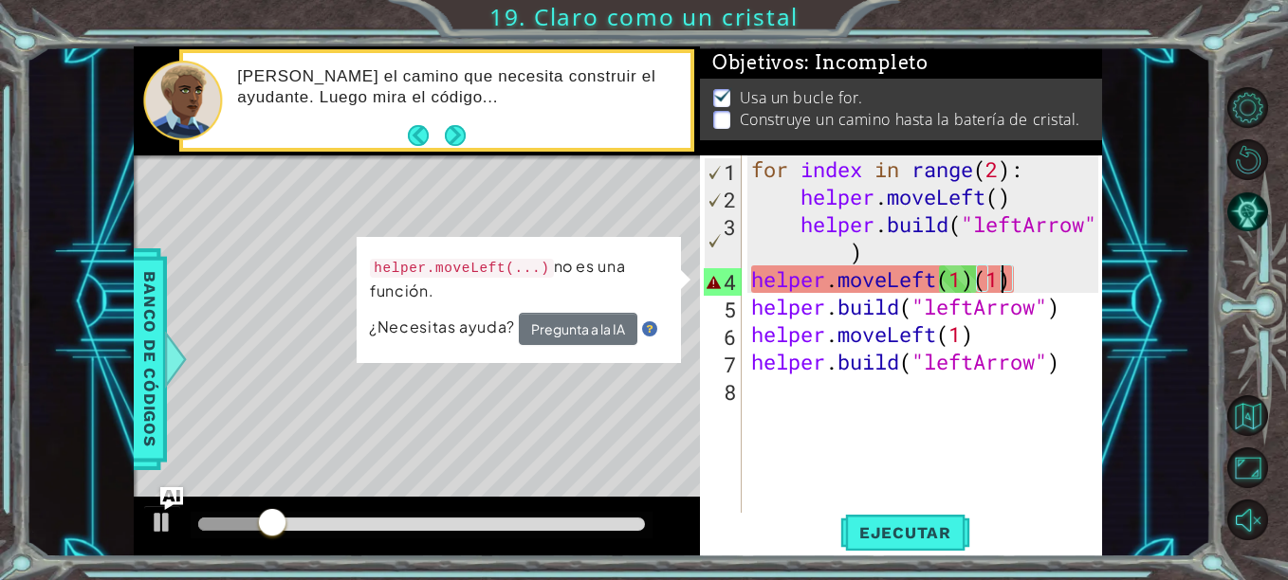
click at [1007, 283] on div "for index in range ( 2 ) : helper . moveLeft ( ) helper . build ( "leftArrow" )…" at bounding box center [927, 362] width 360 height 413
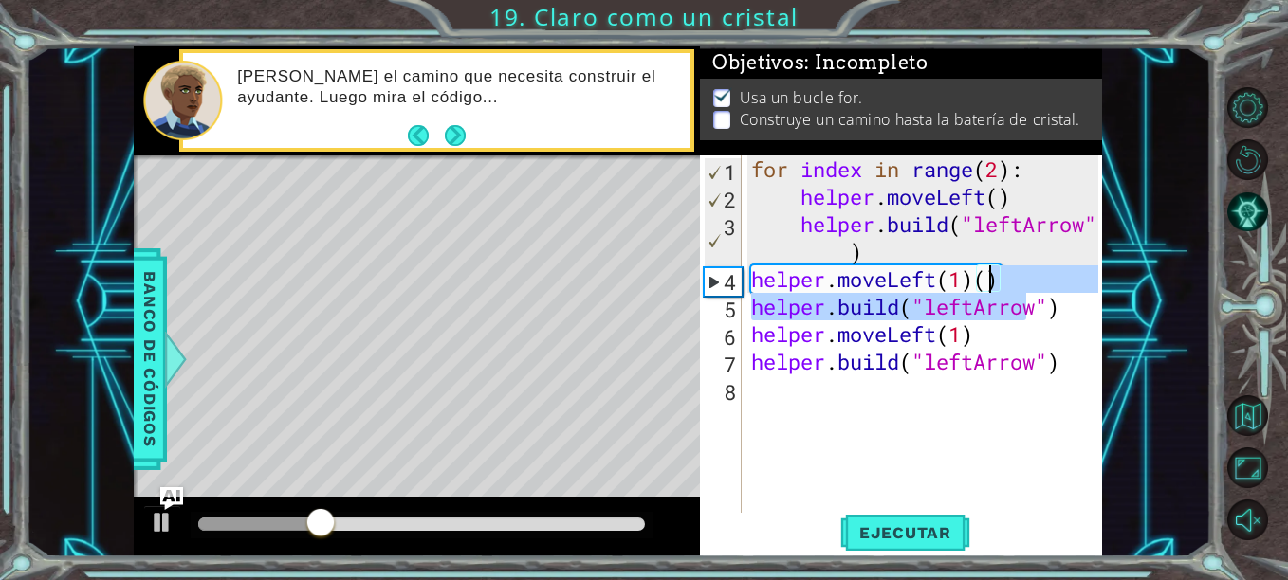
drag, startPoint x: 1020, startPoint y: 298, endPoint x: 992, endPoint y: 271, distance: 38.9
click at [992, 271] on div "for index in range ( 2 ) : helper . moveLeft ( ) helper . build ( "leftArrow" )…" at bounding box center [927, 362] width 360 height 413
click at [1012, 272] on div "for index in range ( 2 ) : helper . moveLeft ( ) helper . build ( "leftArrow" )…" at bounding box center [922, 335] width 351 height 358
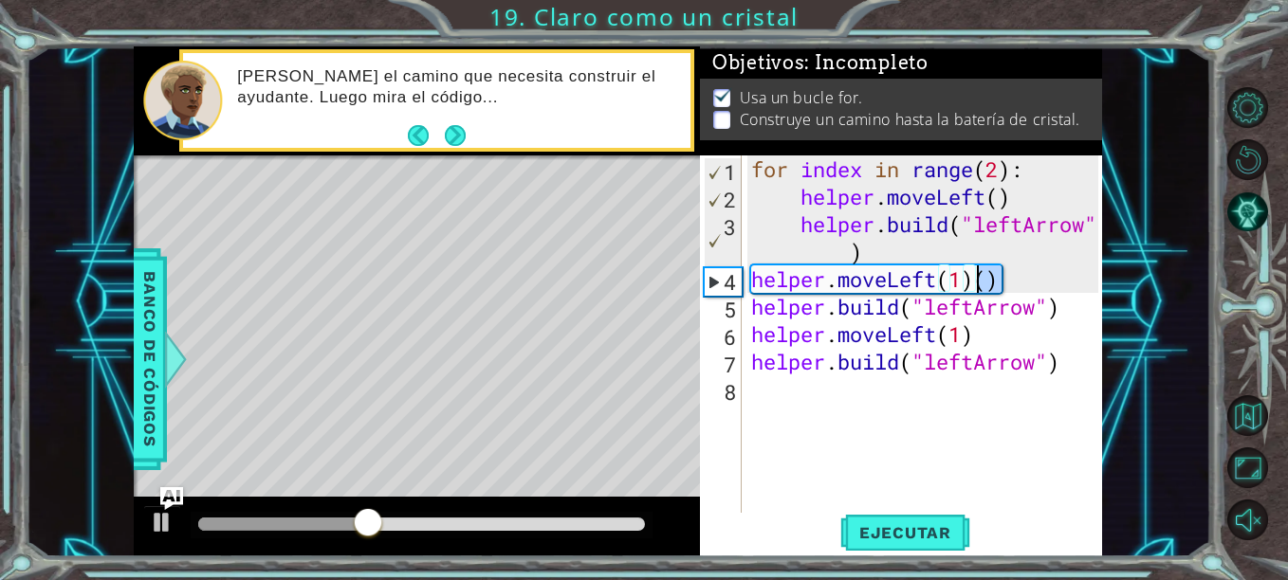
drag, startPoint x: 1012, startPoint y: 272, endPoint x: 982, endPoint y: 284, distance: 32.4
click at [982, 284] on div "for index in range ( 2 ) : helper . moveLeft ( ) helper . build ( "leftArrow" )…" at bounding box center [927, 362] width 360 height 413
type textarea "helper.moveLeft(1)"
click at [939, 532] on span "Ejecutar" at bounding box center [905, 532] width 130 height 19
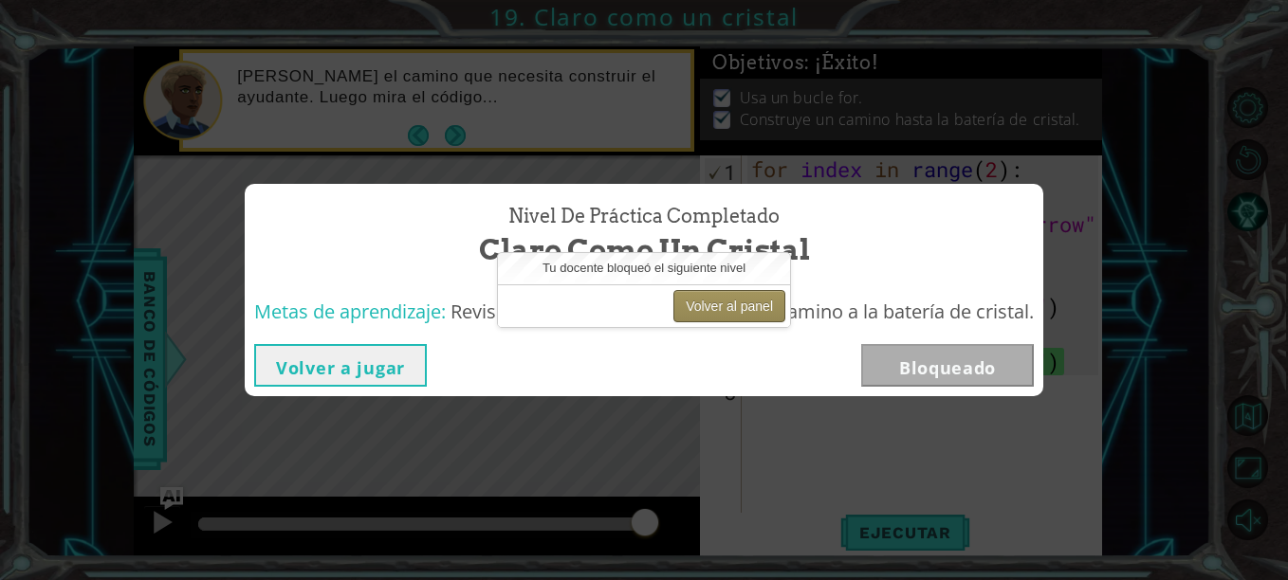
click at [745, 319] on button "Volver al panel" at bounding box center [729, 306] width 112 height 32
click at [745, 300] on button "Volver al panel" at bounding box center [729, 306] width 112 height 32
click at [755, 311] on button "Volver al panel" at bounding box center [729, 306] width 112 height 32
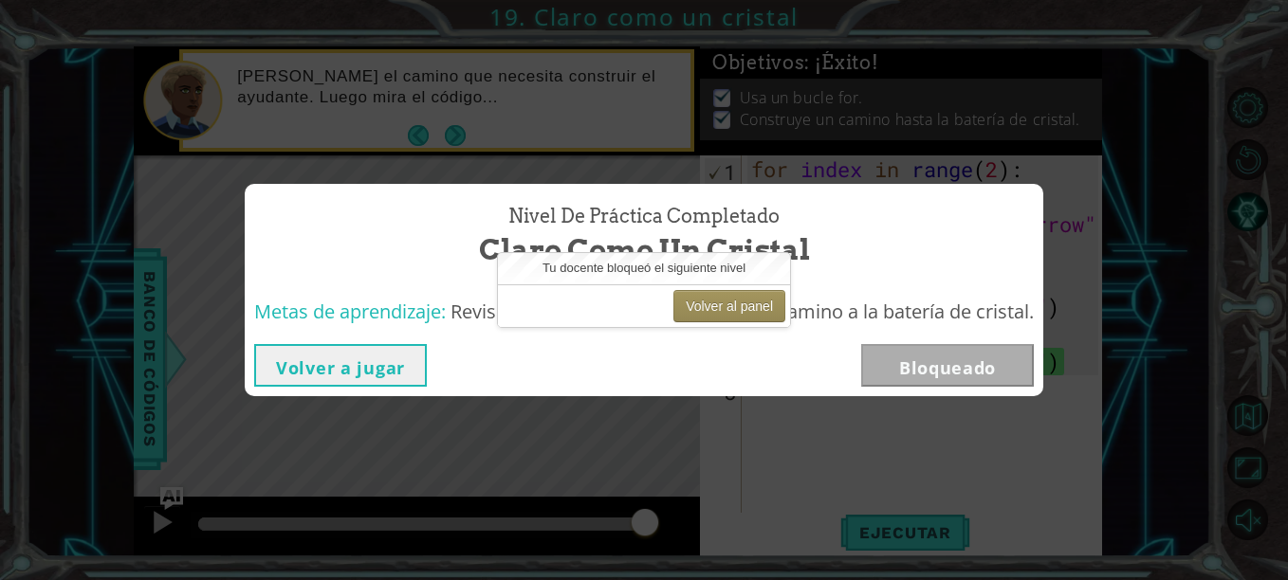
click at [376, 384] on button "Volver a jugar" at bounding box center [340, 365] width 173 height 43
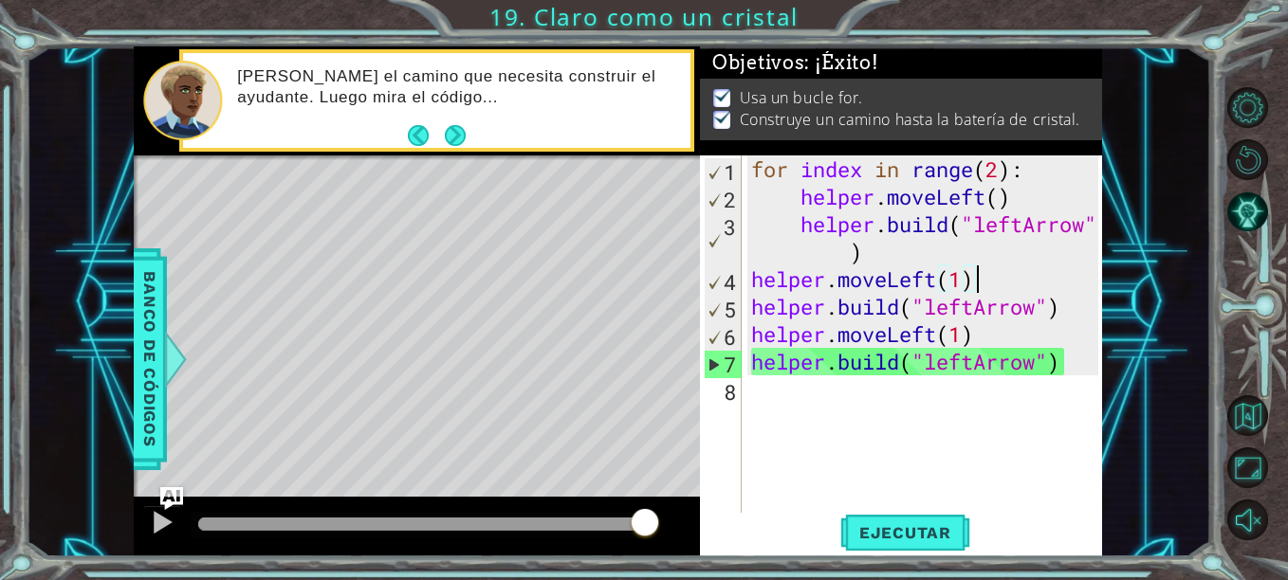
click at [148, 71] on div "methods helper moveUp() moveDown() moveLeft() moveRight() build(item) tools for…" at bounding box center [618, 301] width 968 height 511
click at [1243, 426] on button "Volver al mapa" at bounding box center [1247, 415] width 41 height 41
